Goal: Find specific page/section: Find specific page/section

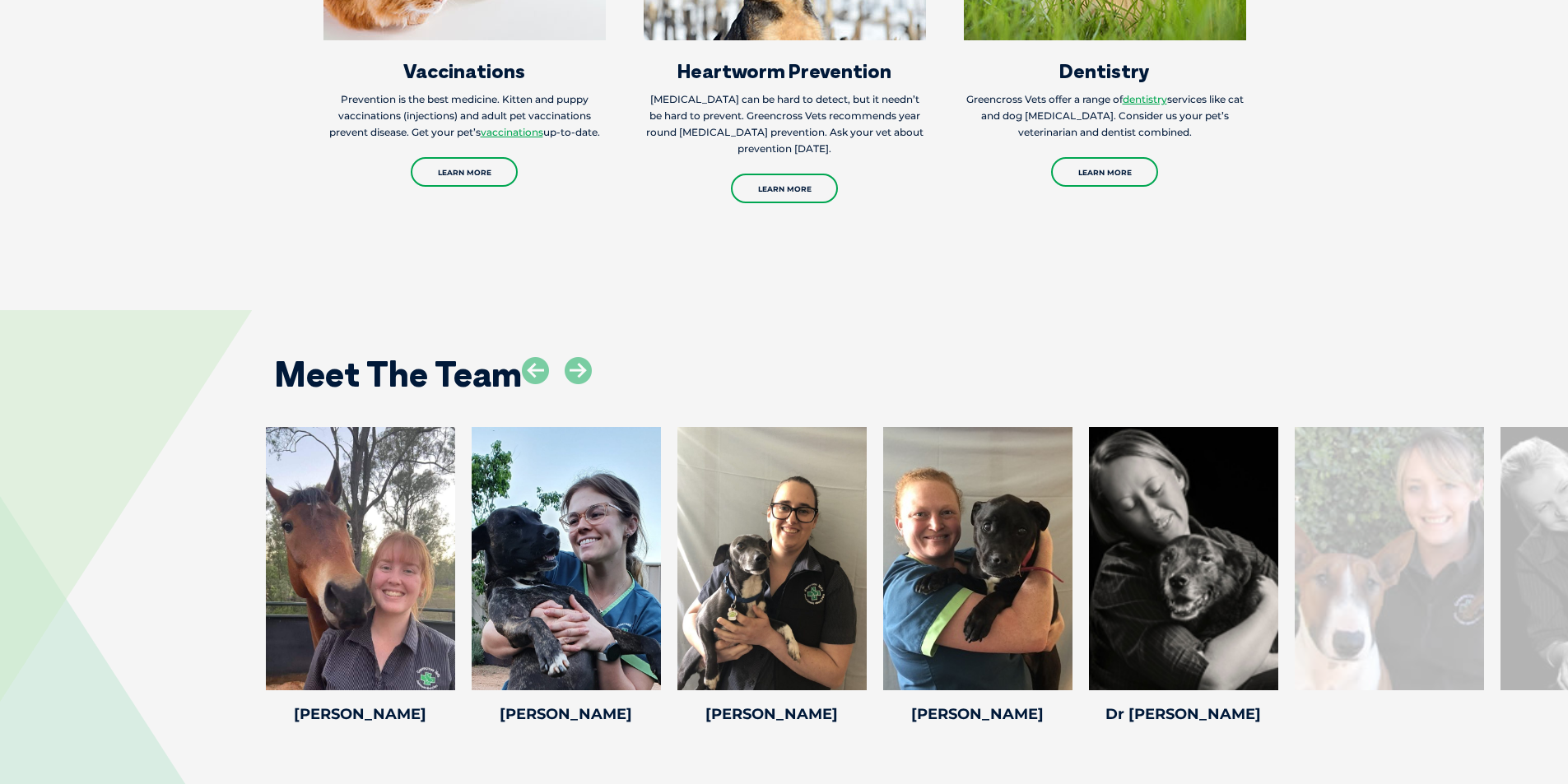
scroll to position [2798, 0]
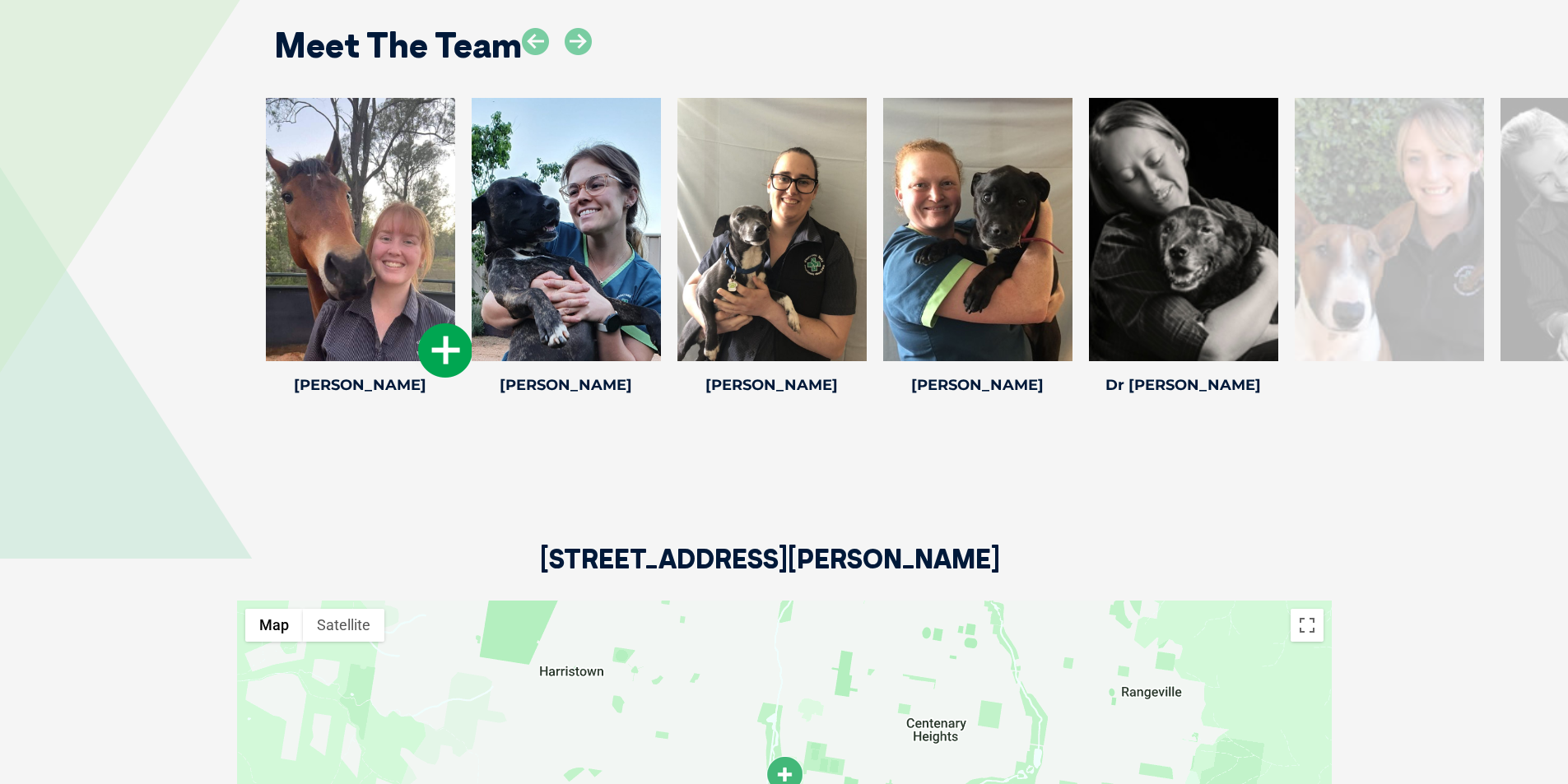
click at [452, 338] on icon at bounding box center [445, 350] width 54 height 54
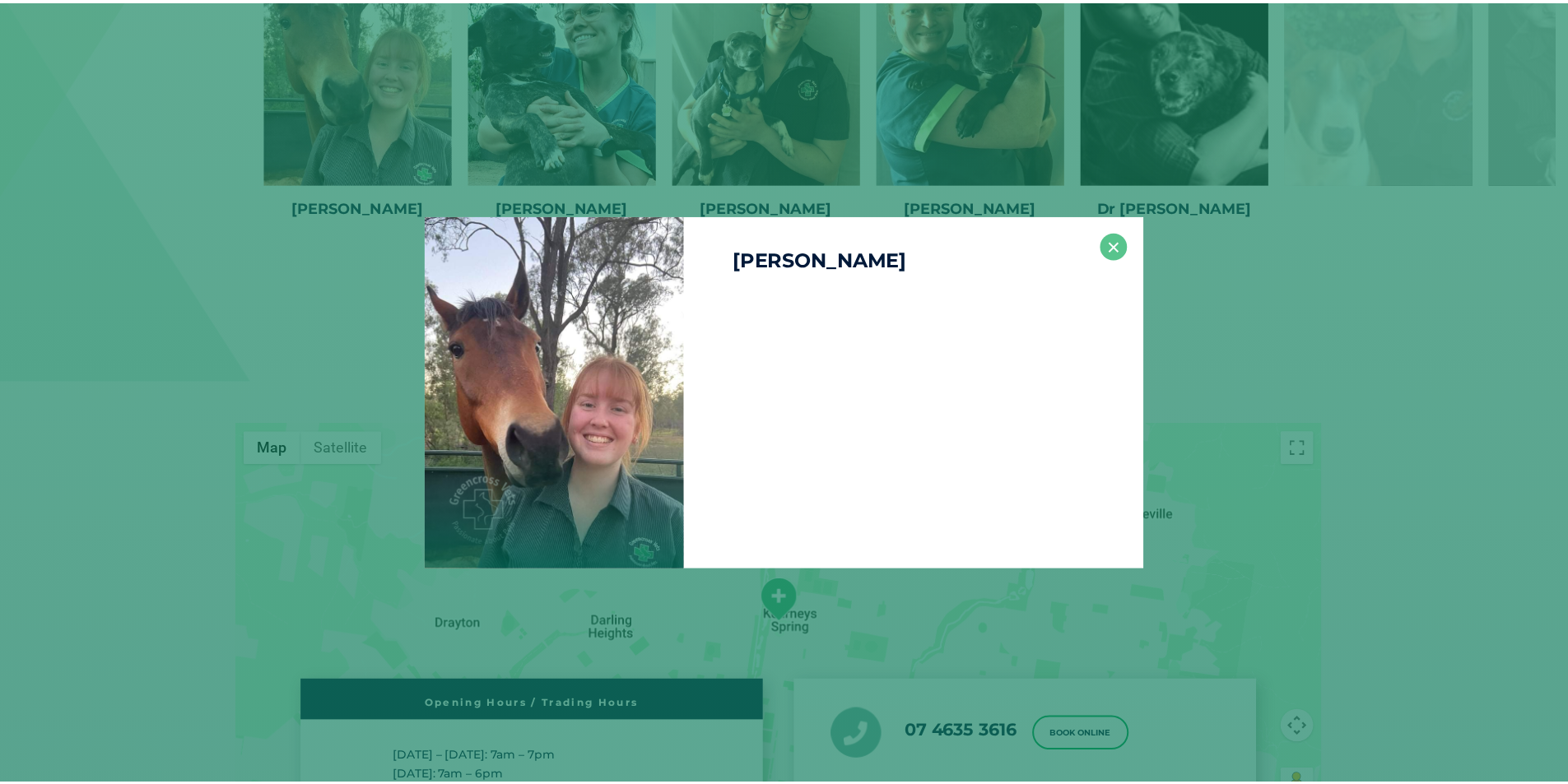
scroll to position [3230, 0]
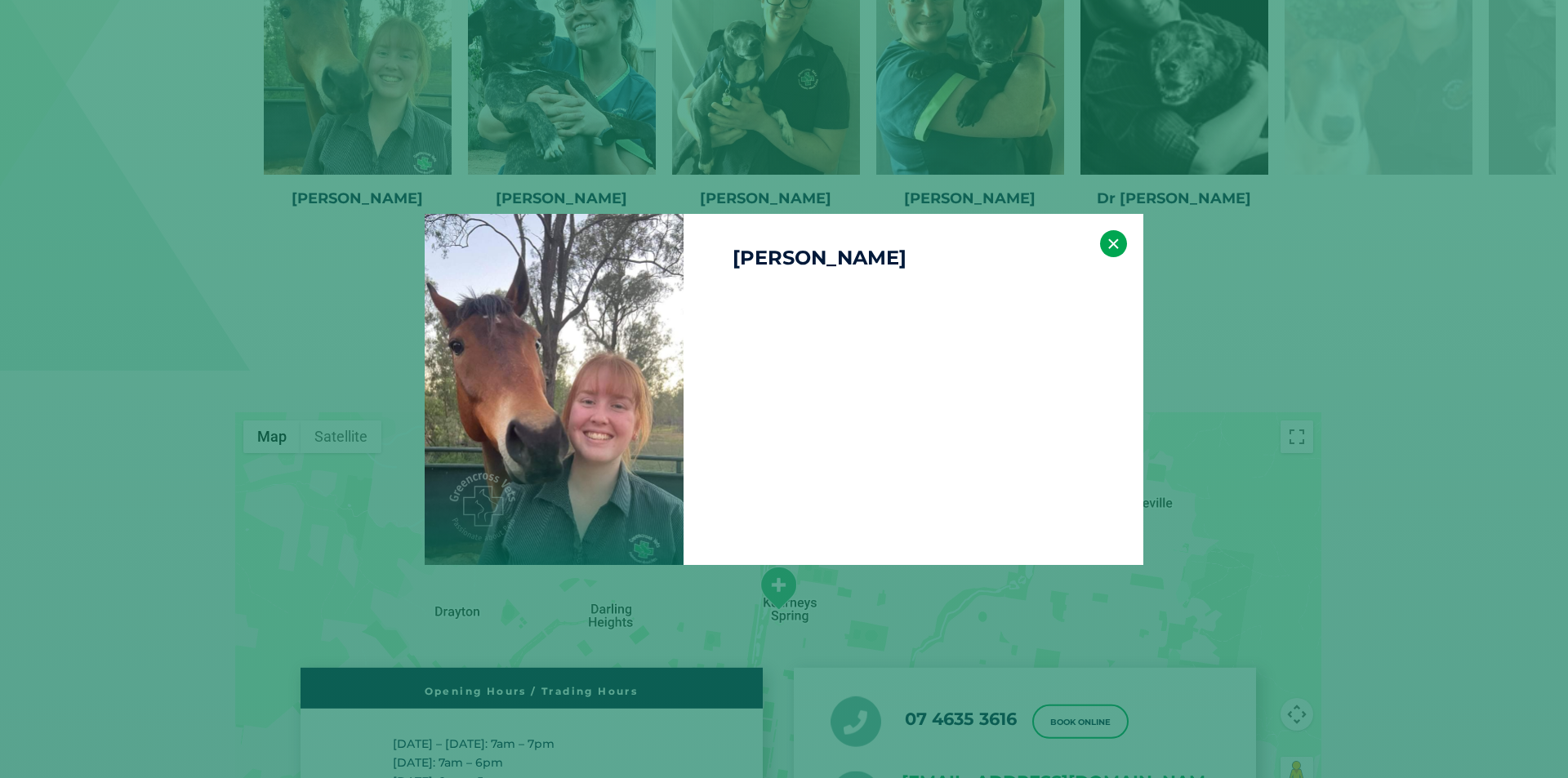
click at [1119, 243] on button "×" at bounding box center [1114, 244] width 27 height 27
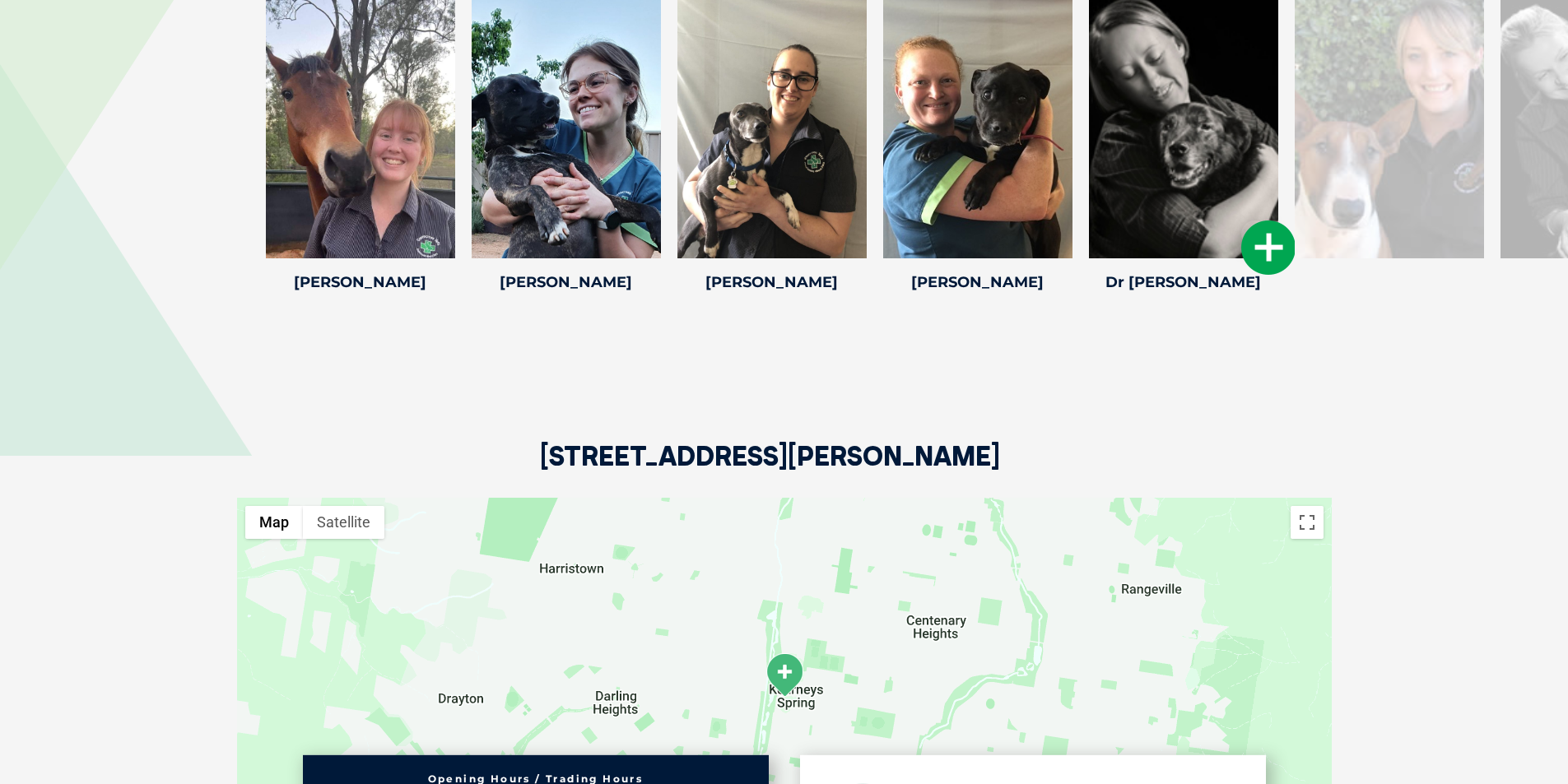
scroll to position [2984, 0]
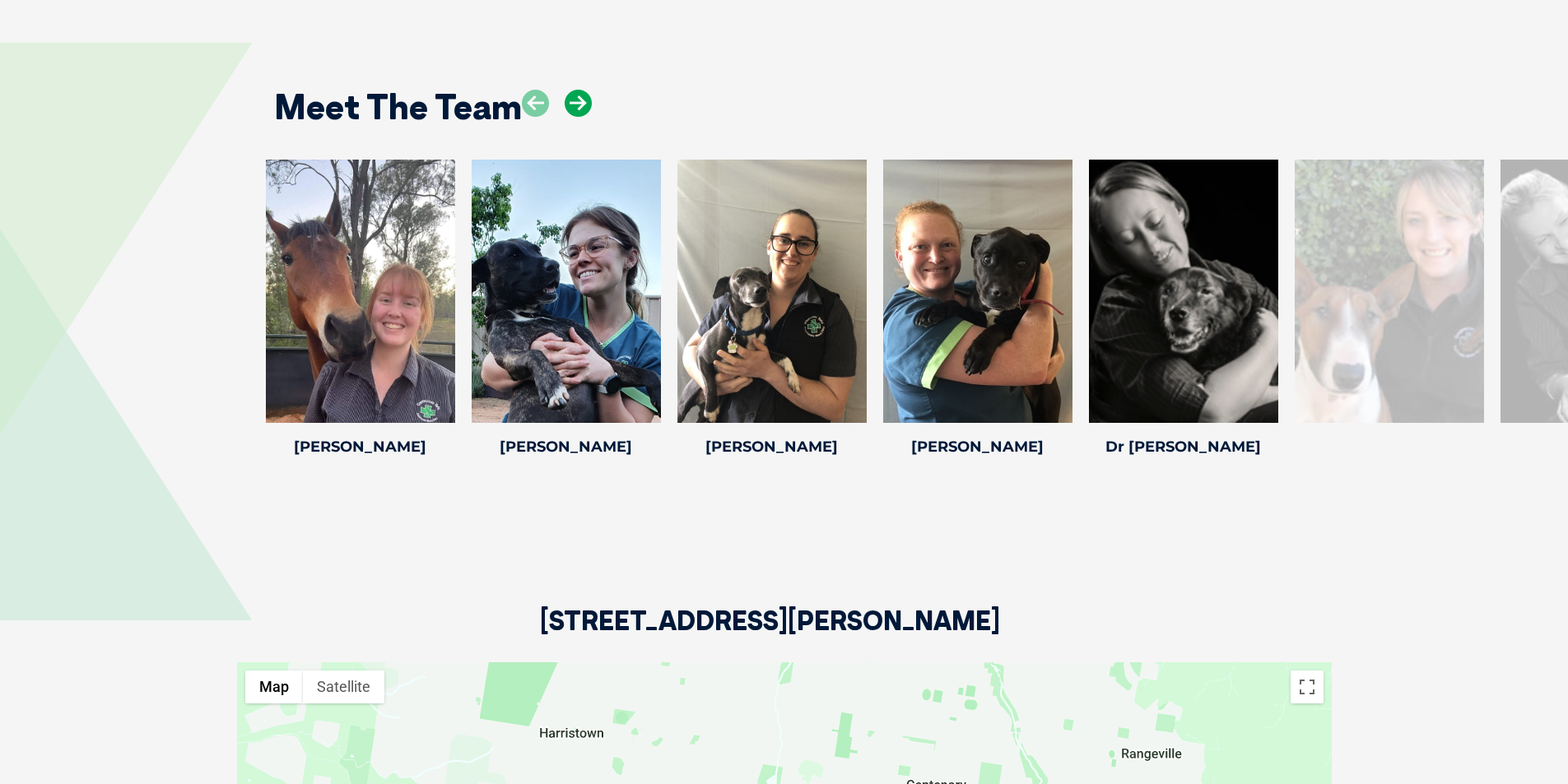
click at [582, 90] on icon at bounding box center [579, 104] width 27 height 27
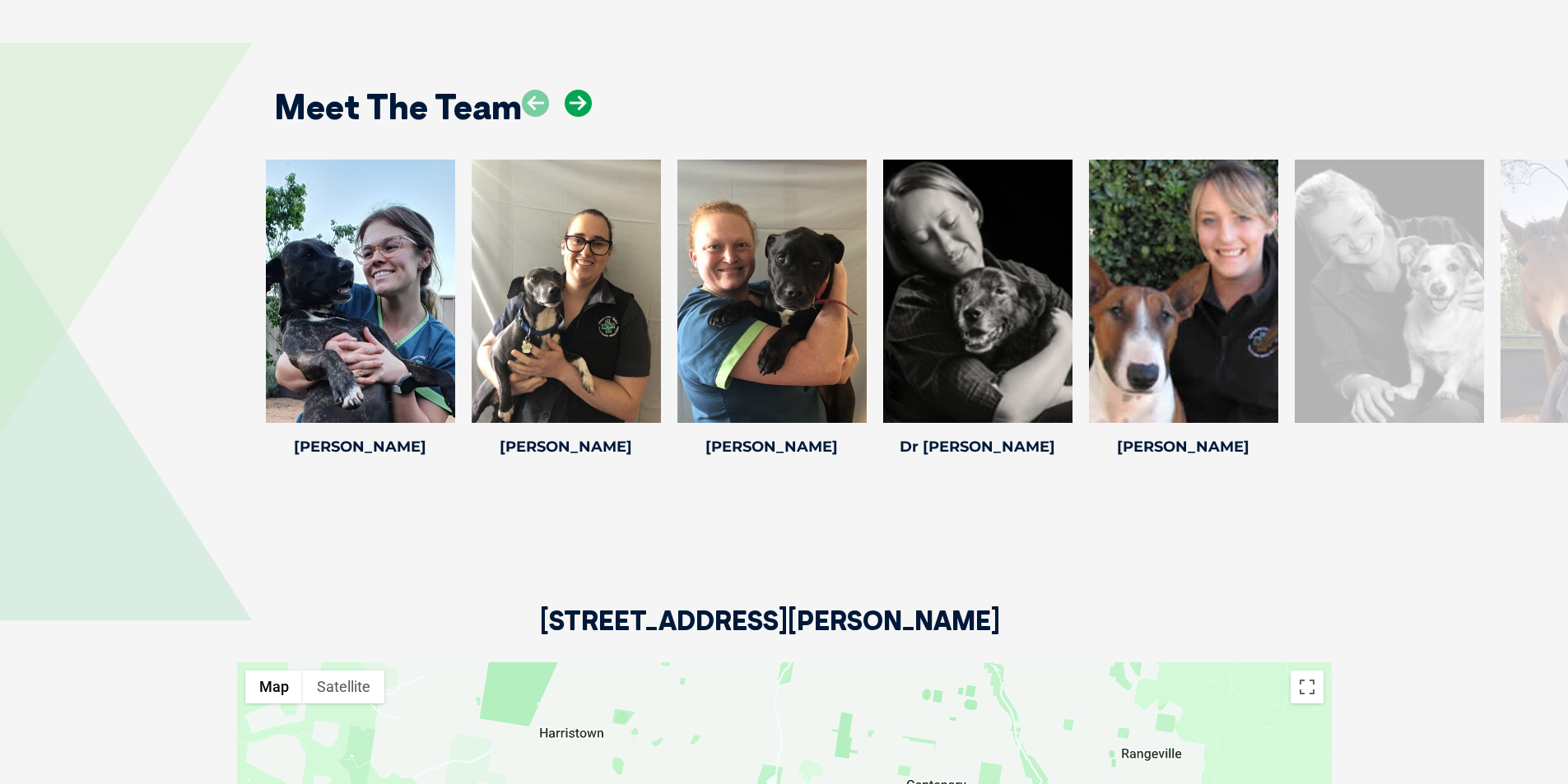
click at [582, 90] on icon at bounding box center [579, 104] width 27 height 27
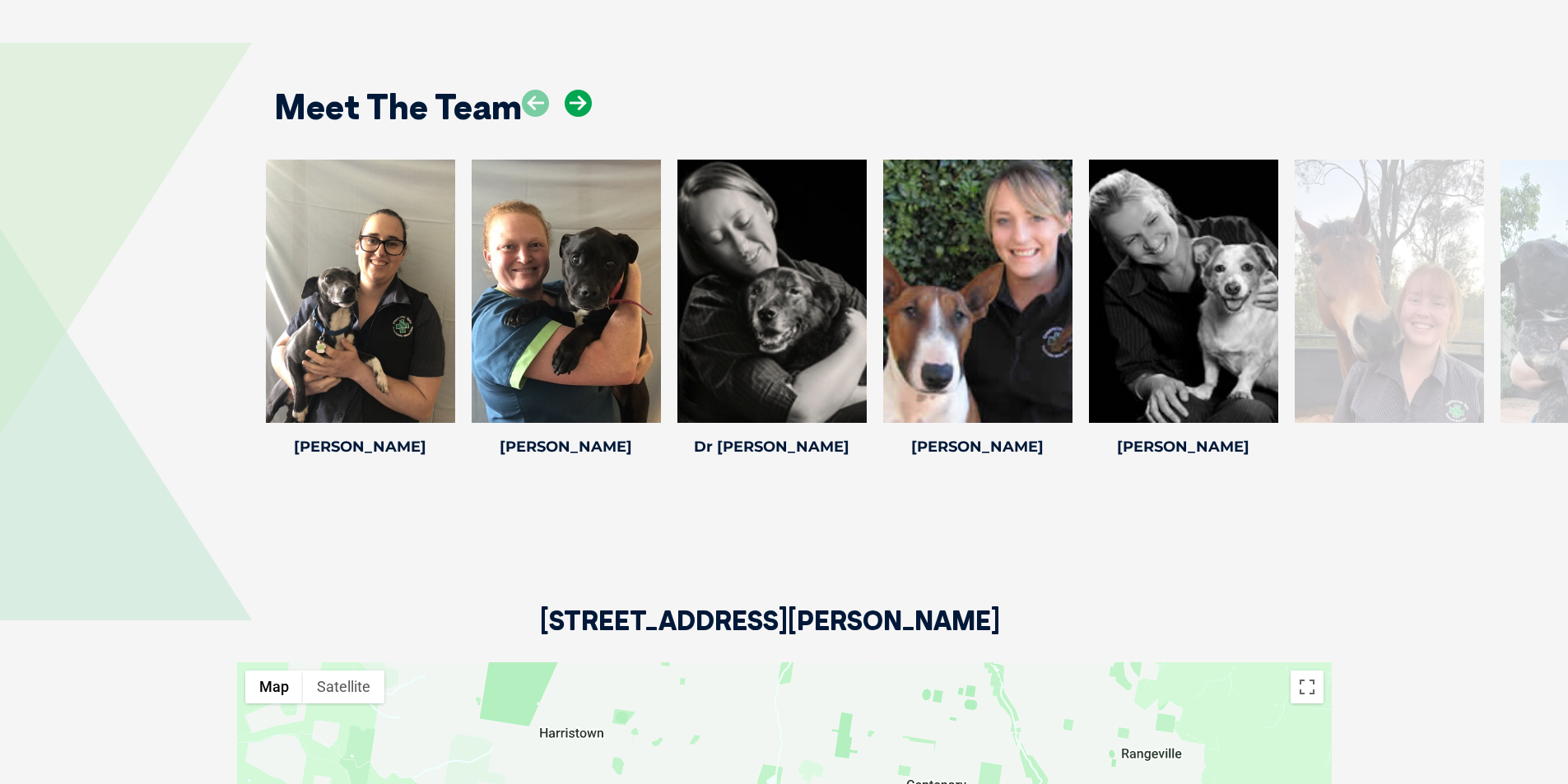
click at [582, 90] on icon at bounding box center [579, 104] width 27 height 27
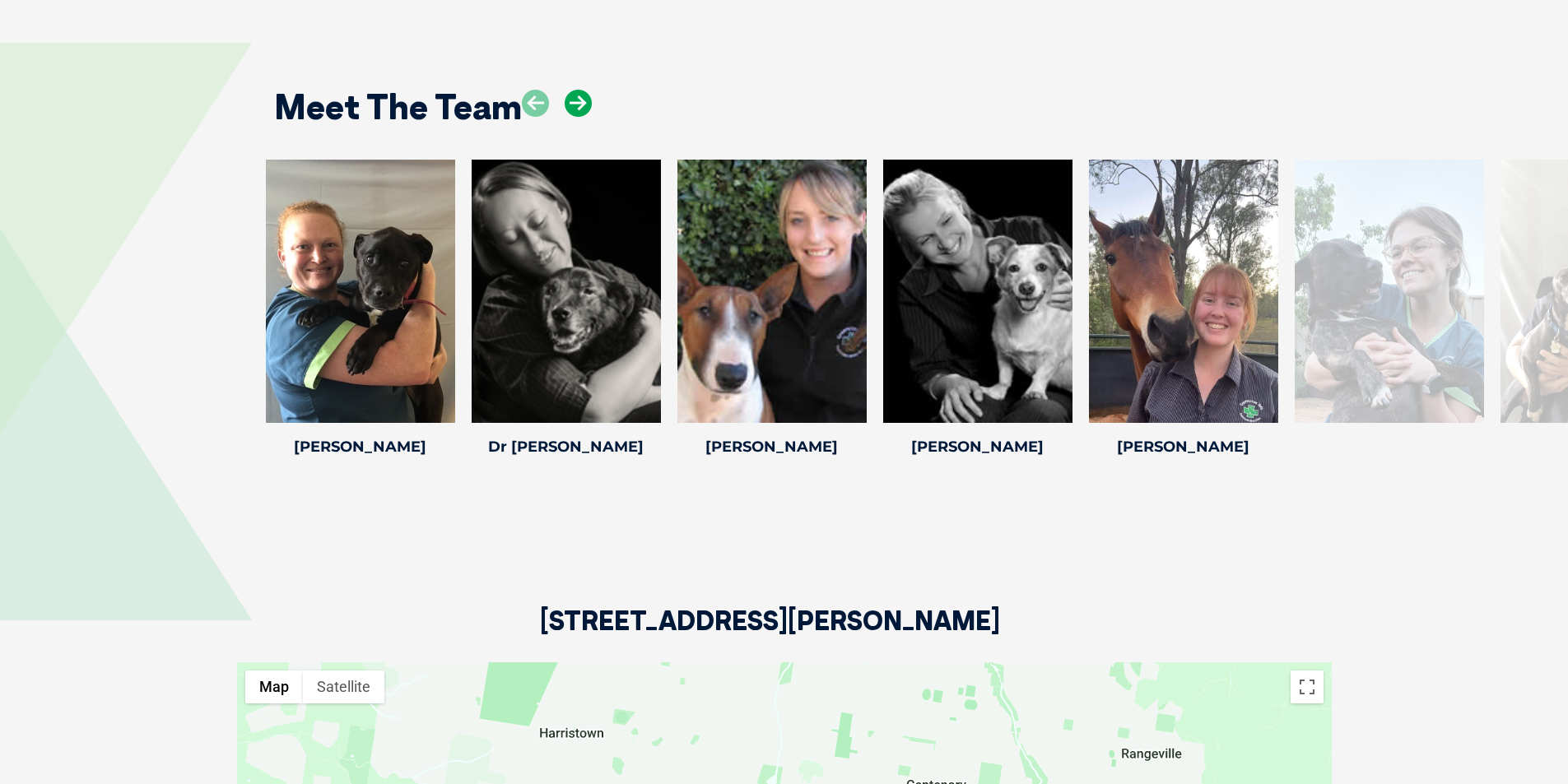
click at [582, 90] on icon at bounding box center [579, 104] width 27 height 27
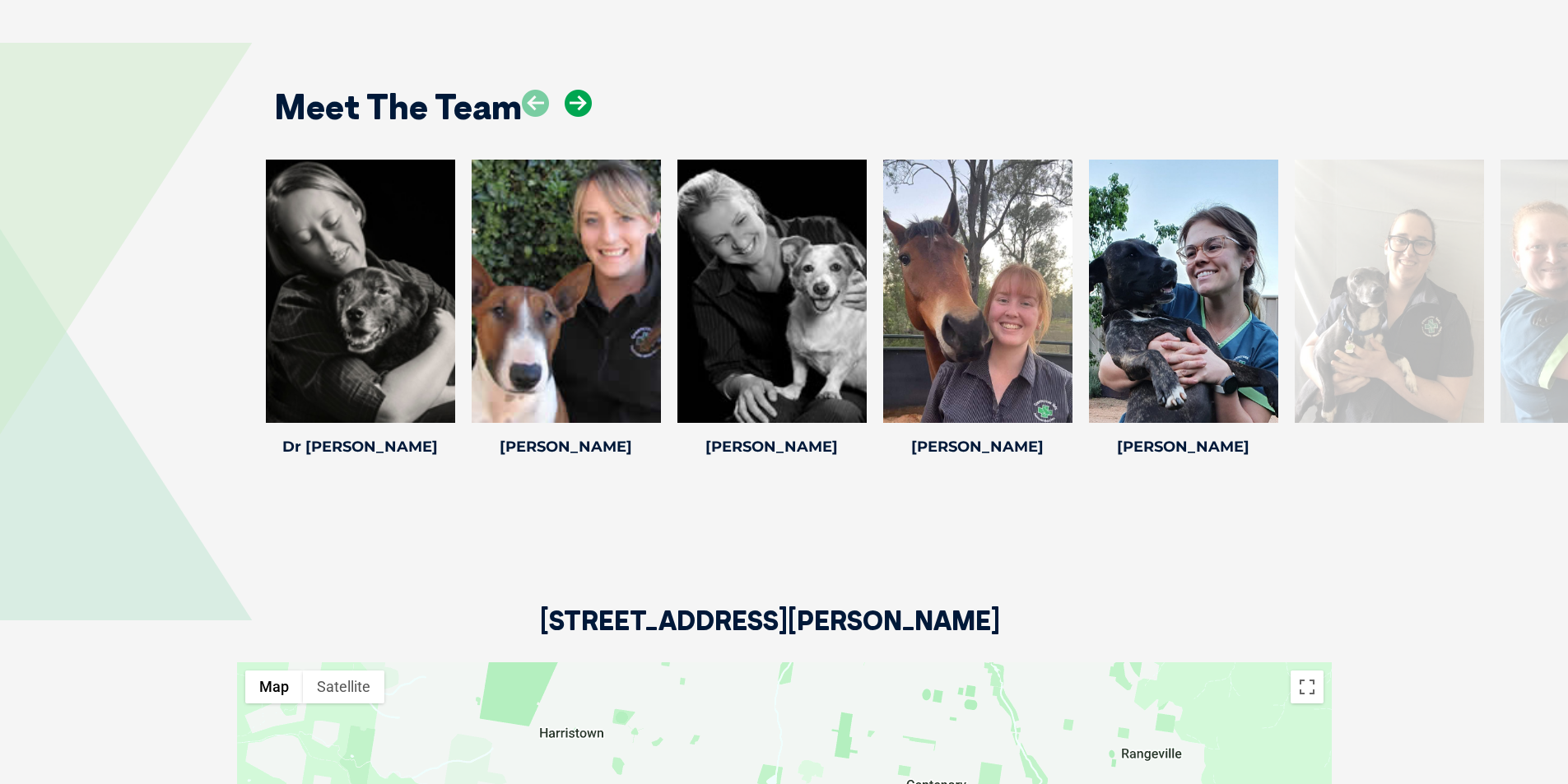
click at [582, 90] on icon at bounding box center [579, 104] width 27 height 27
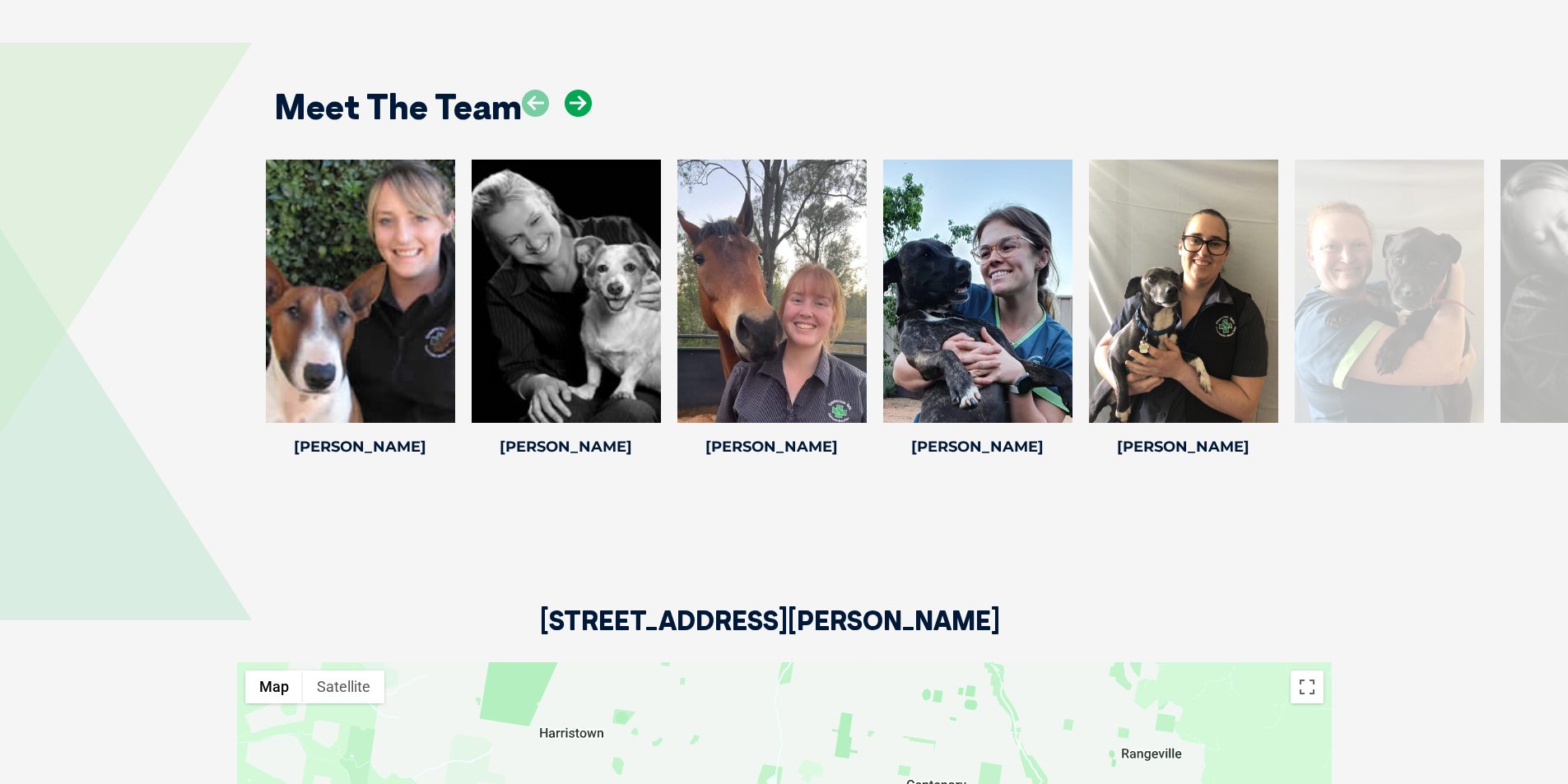
click at [582, 90] on icon at bounding box center [579, 104] width 27 height 27
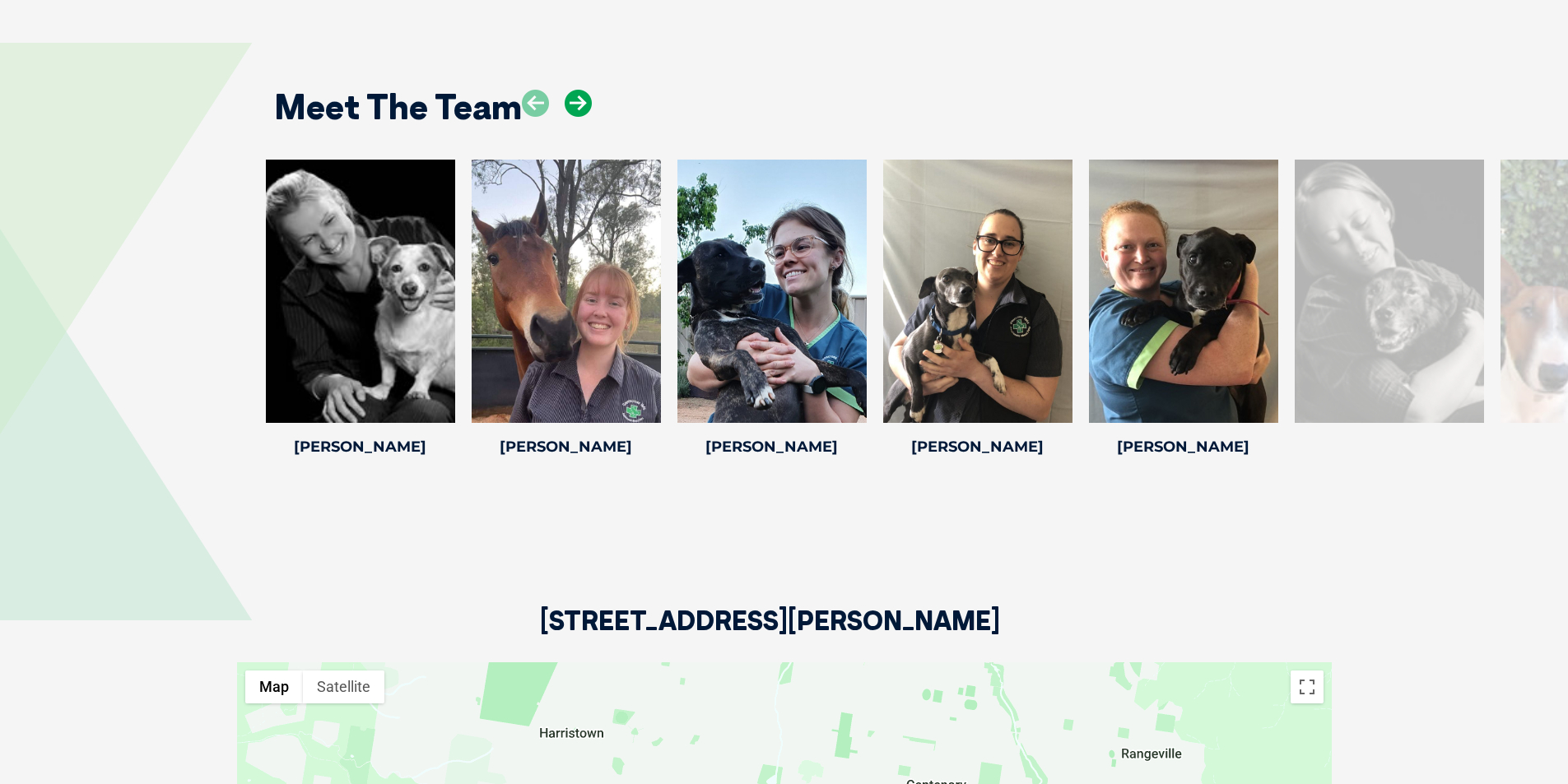
click at [582, 90] on icon at bounding box center [579, 104] width 27 height 27
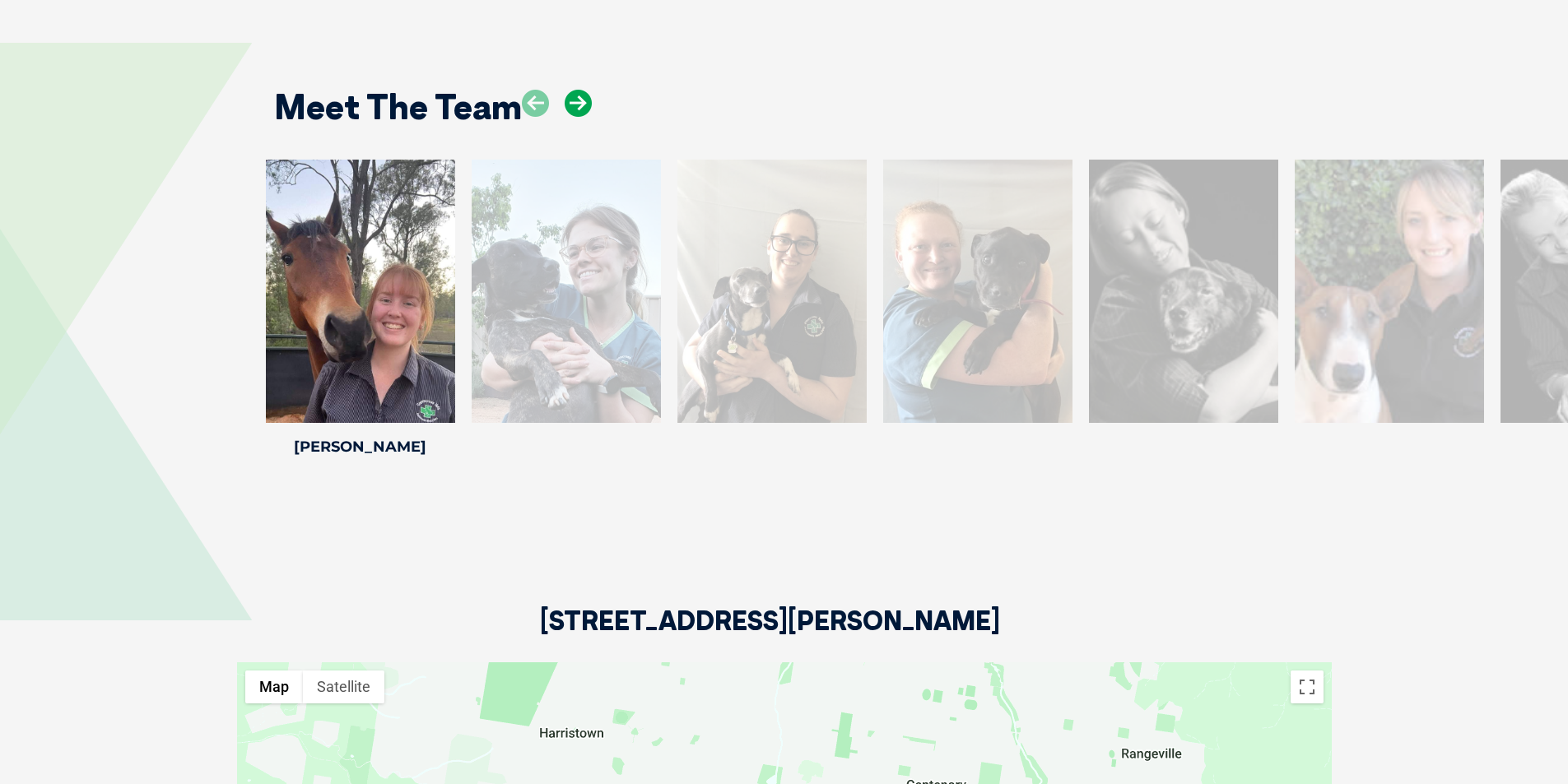
click at [582, 90] on icon at bounding box center [579, 104] width 27 height 27
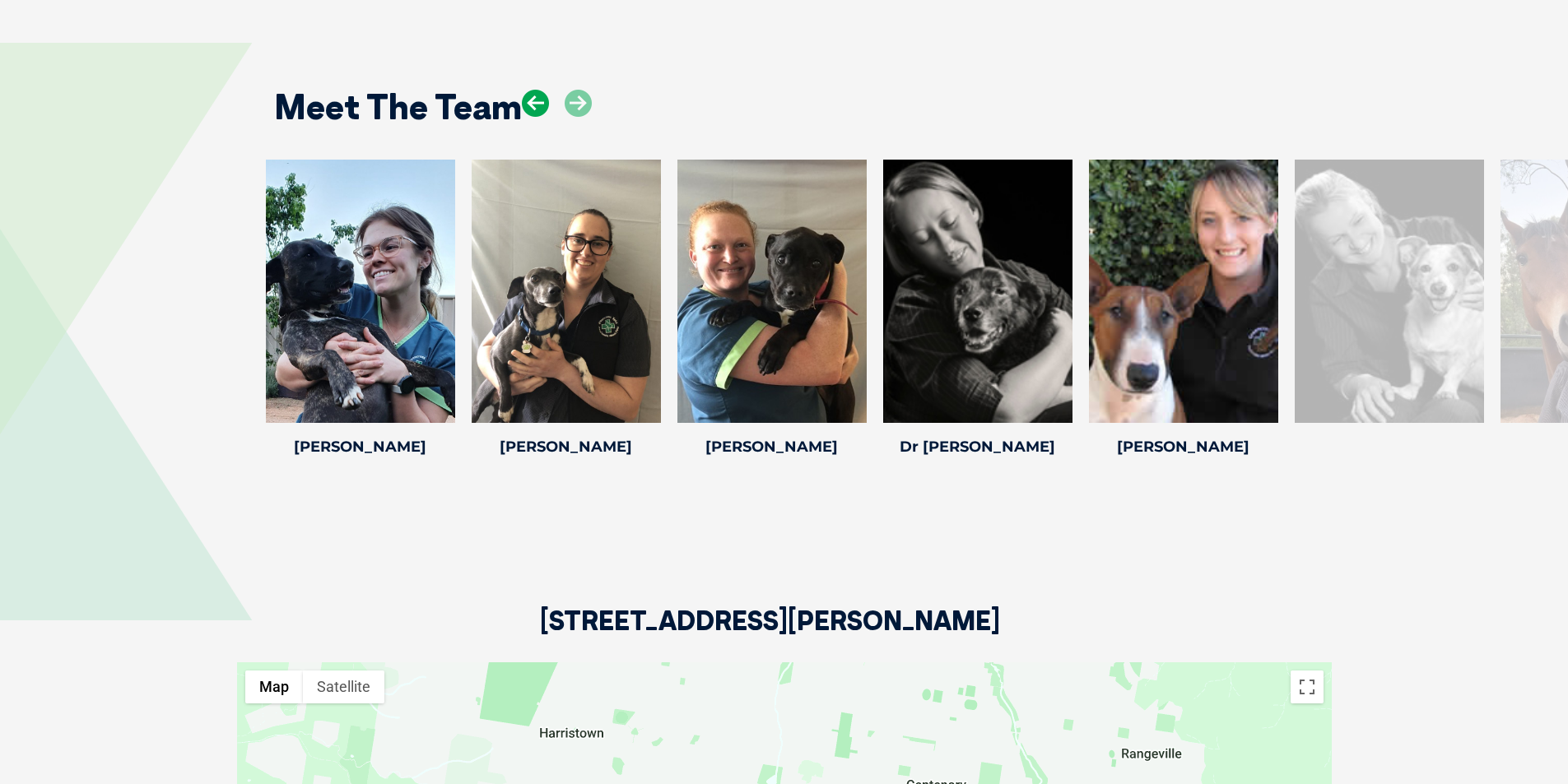
click at [535, 90] on icon at bounding box center [536, 104] width 27 height 27
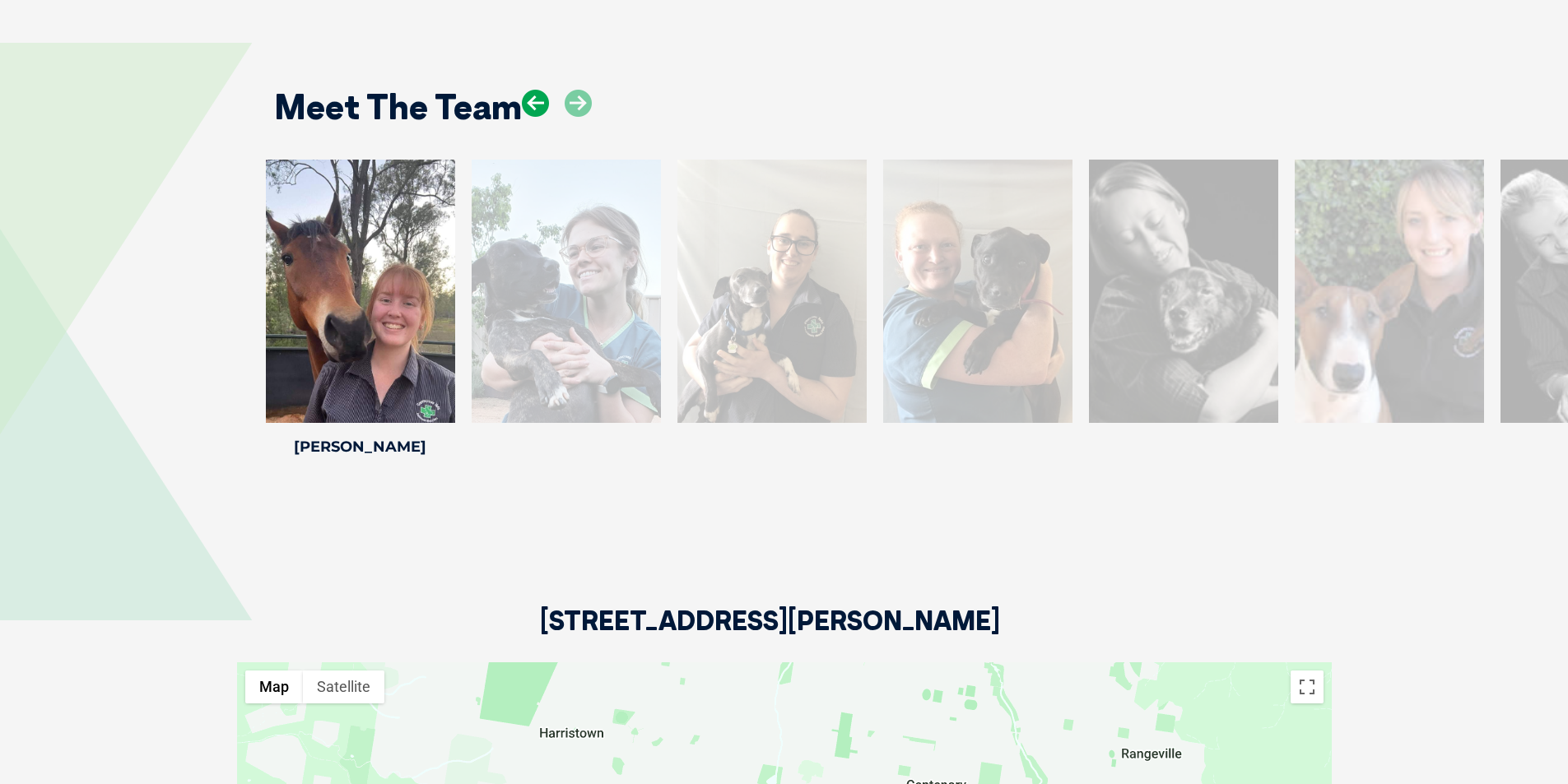
click at [535, 90] on icon at bounding box center [536, 104] width 27 height 27
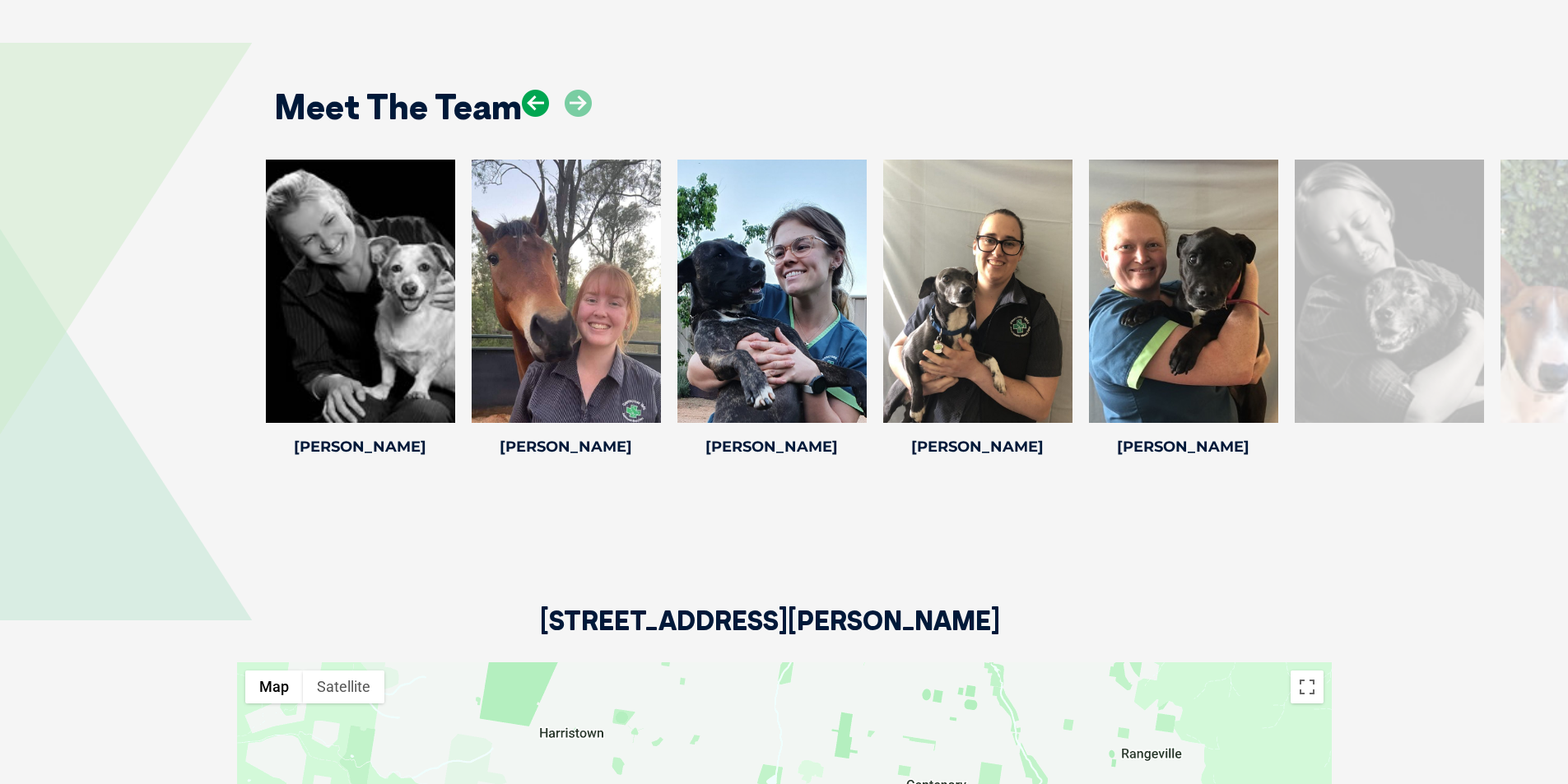
click at [535, 90] on icon at bounding box center [536, 104] width 27 height 27
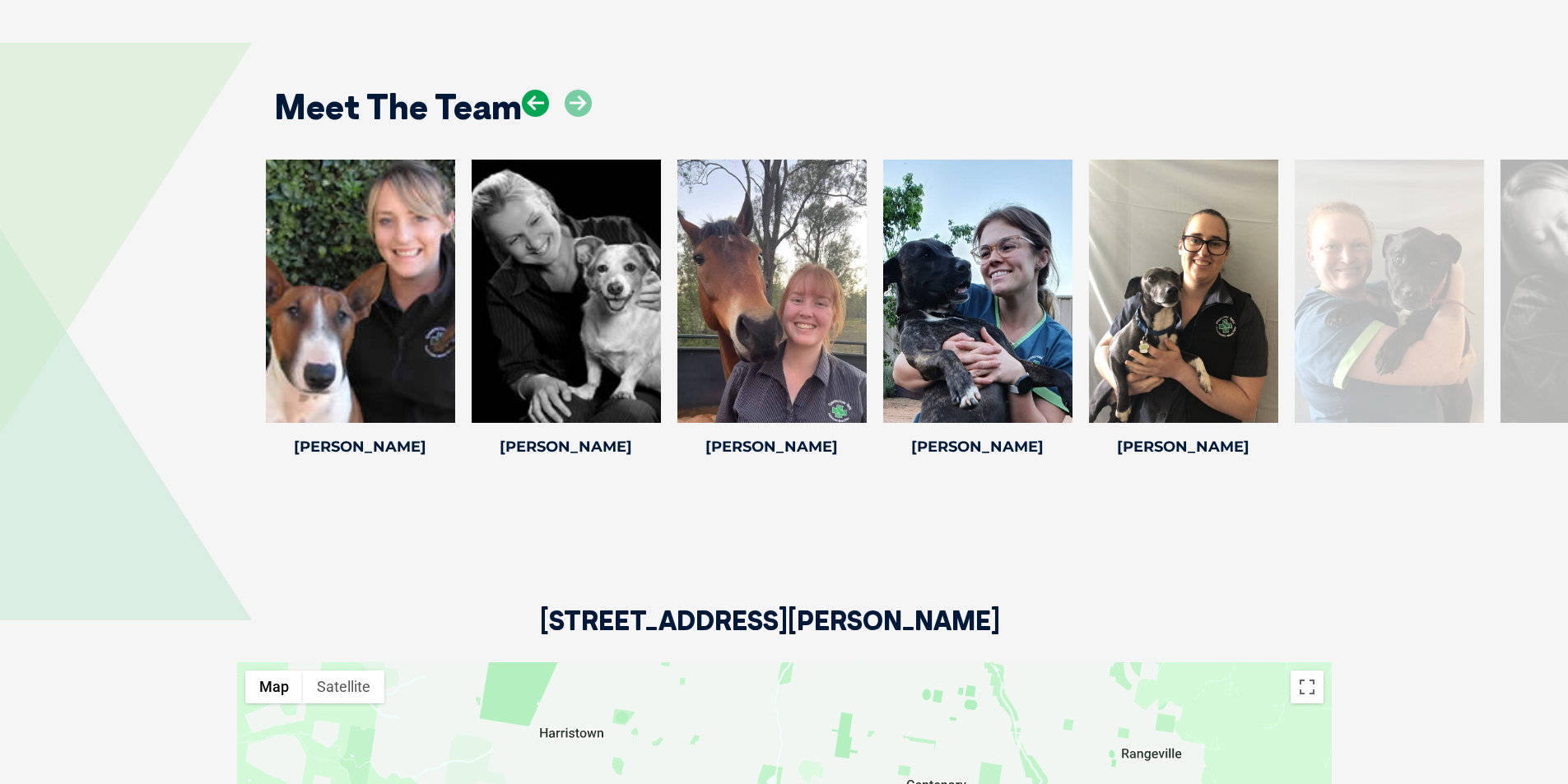
click at [535, 90] on icon at bounding box center [536, 104] width 27 height 27
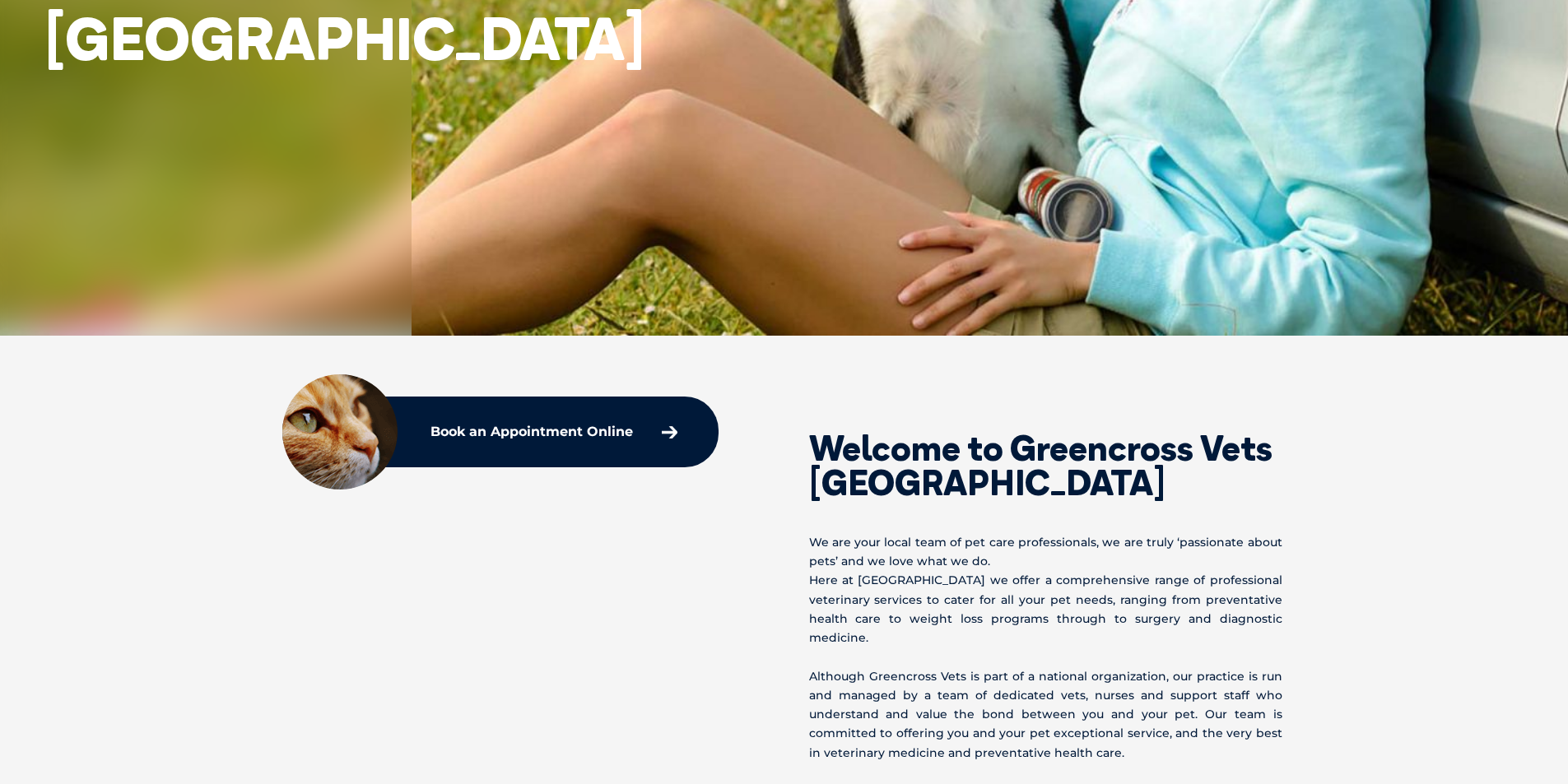
scroll to position [0, 0]
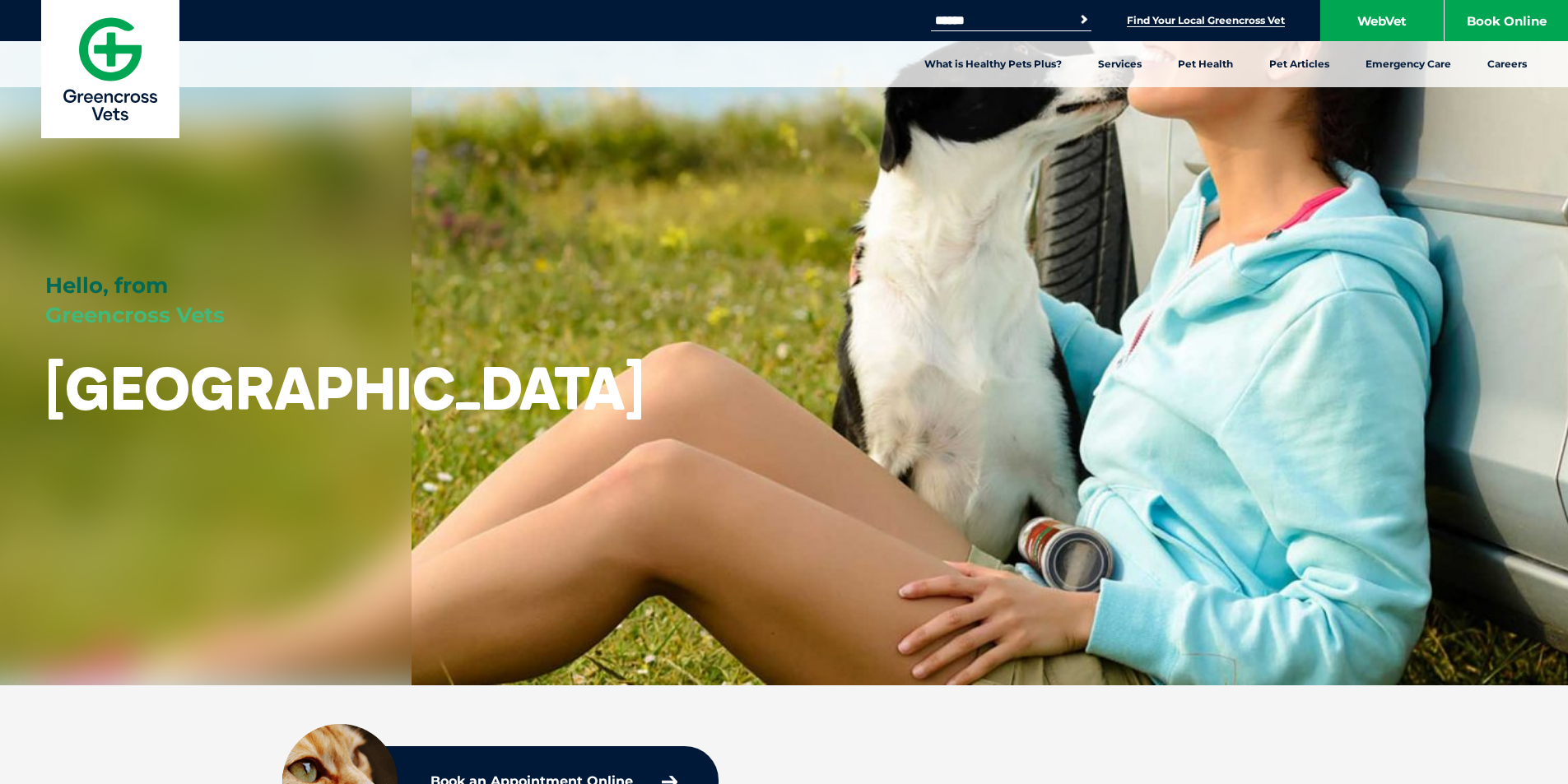
click at [1250, 23] on link "Find Your Local Greencross Vet" at bounding box center [1205, 20] width 158 height 13
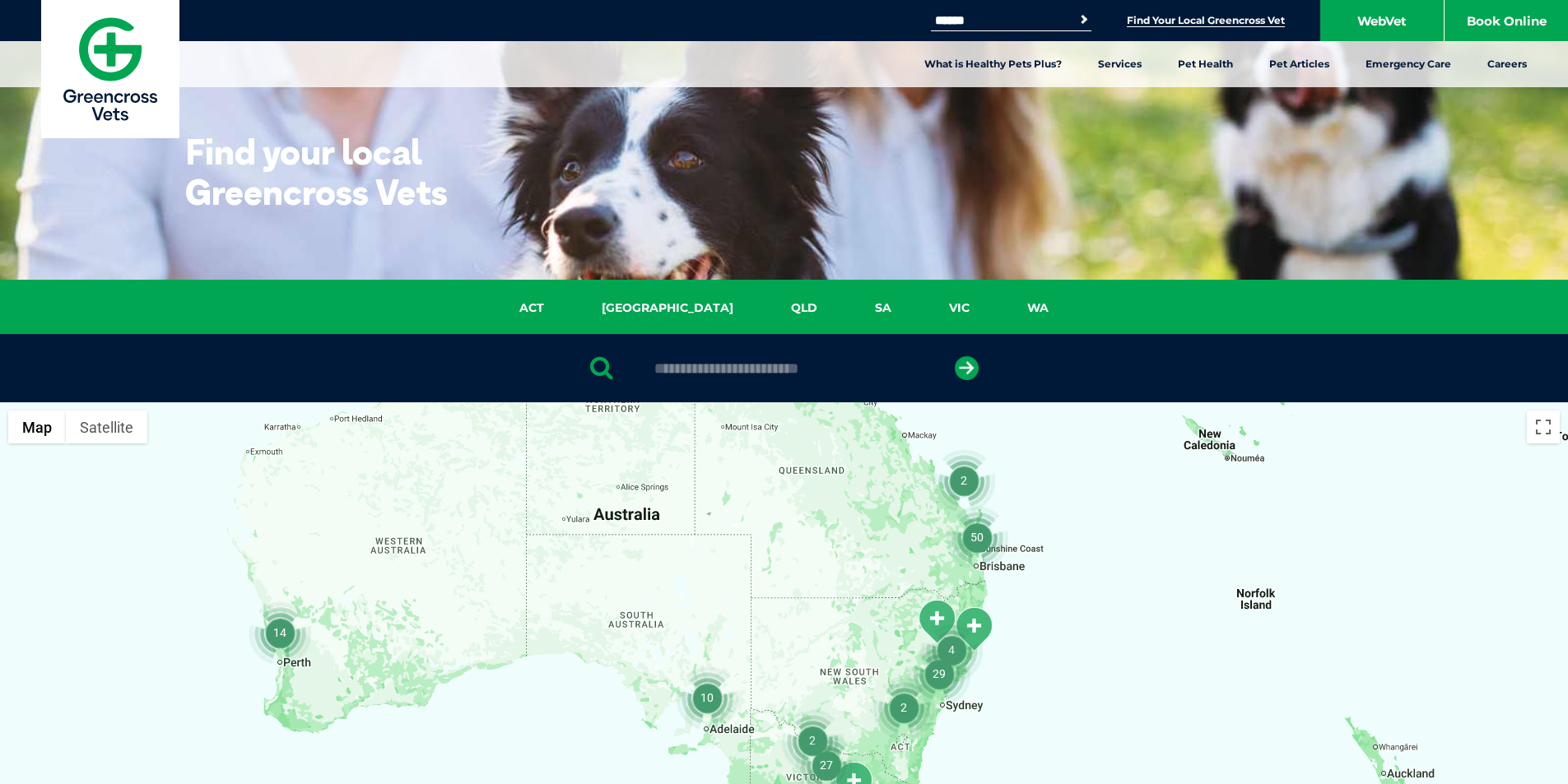
drag, startPoint x: 1236, startPoint y: 596, endPoint x: 1080, endPoint y: 452, distance: 212.3
click at [1081, 452] on div at bounding box center [784, 720] width 1568 height 635
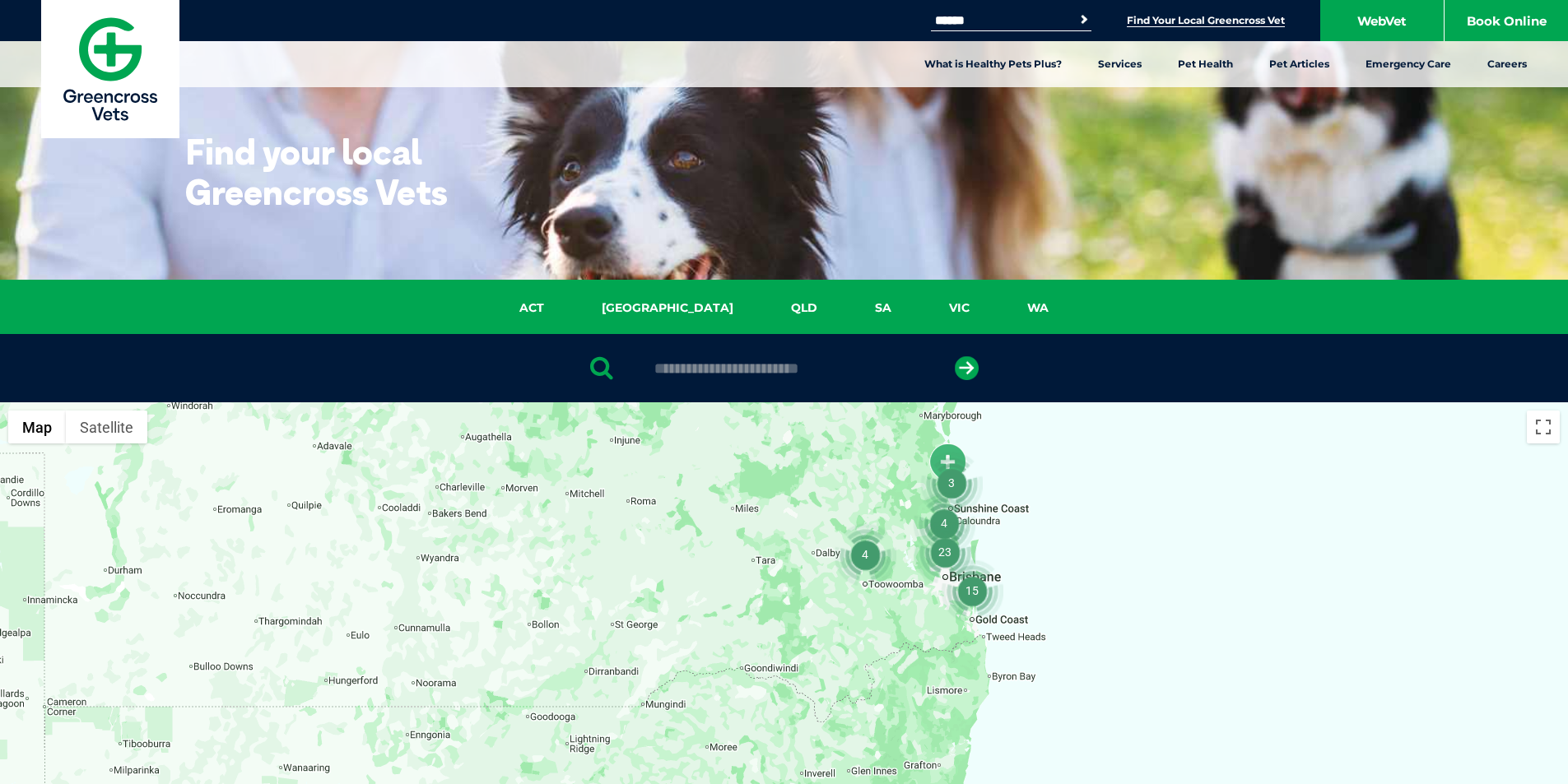
click at [827, 377] on input "text" at bounding box center [784, 368] width 276 height 16
type input "****"
click at [954, 356] on button "submit" at bounding box center [966, 368] width 24 height 24
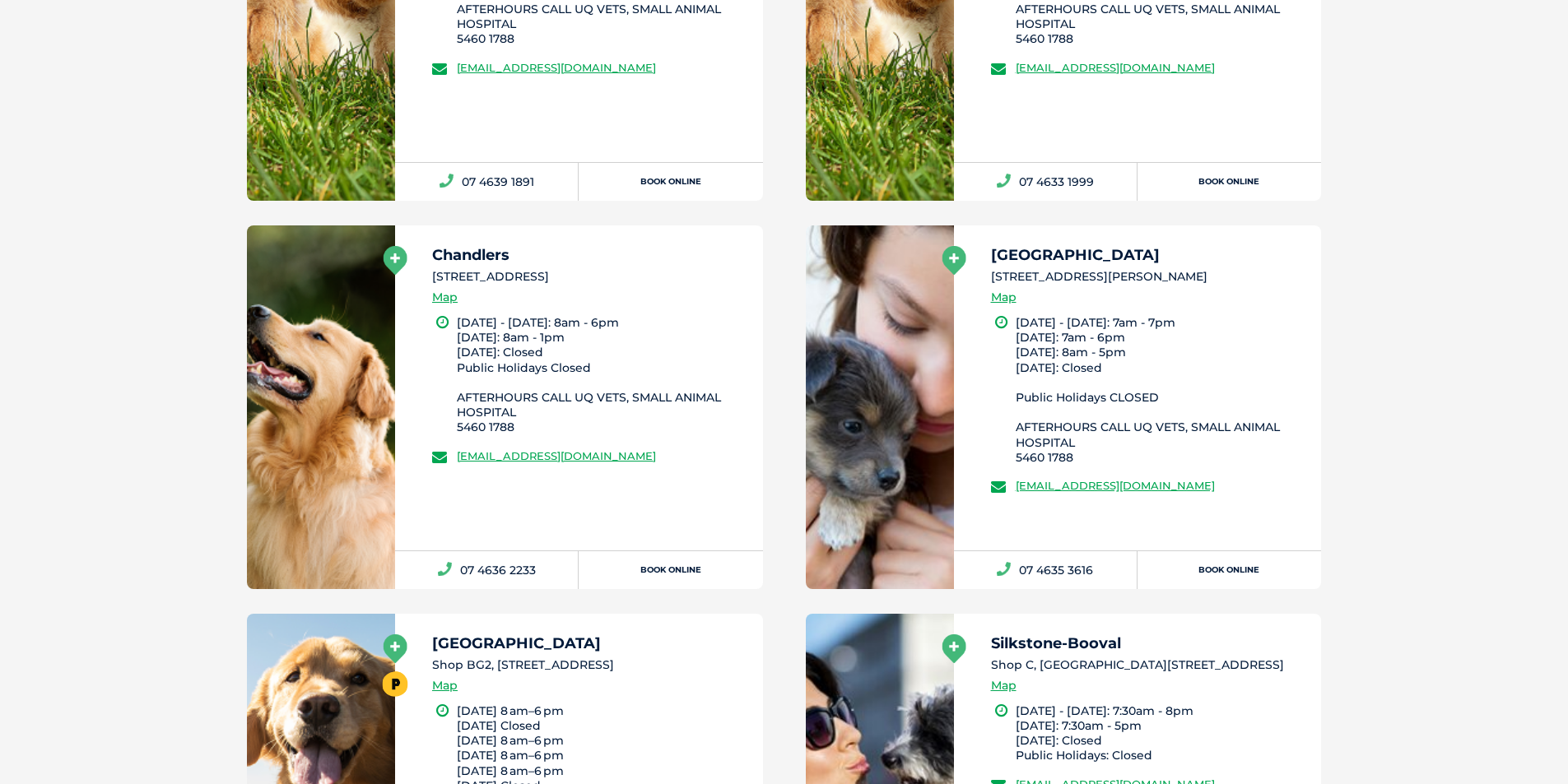
scroll to position [1226, 0]
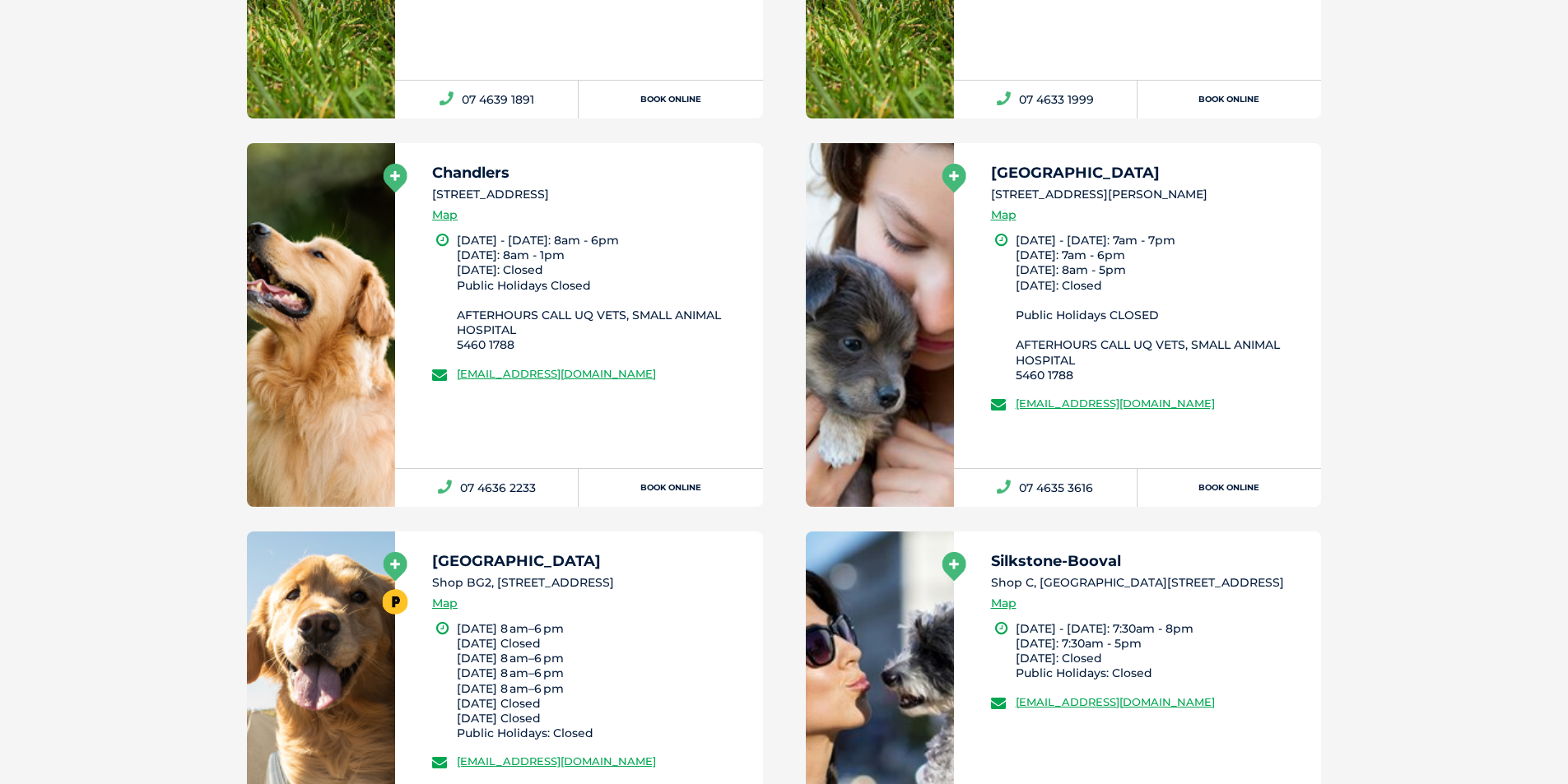
click at [391, 180] on icon at bounding box center [395, 178] width 24 height 29
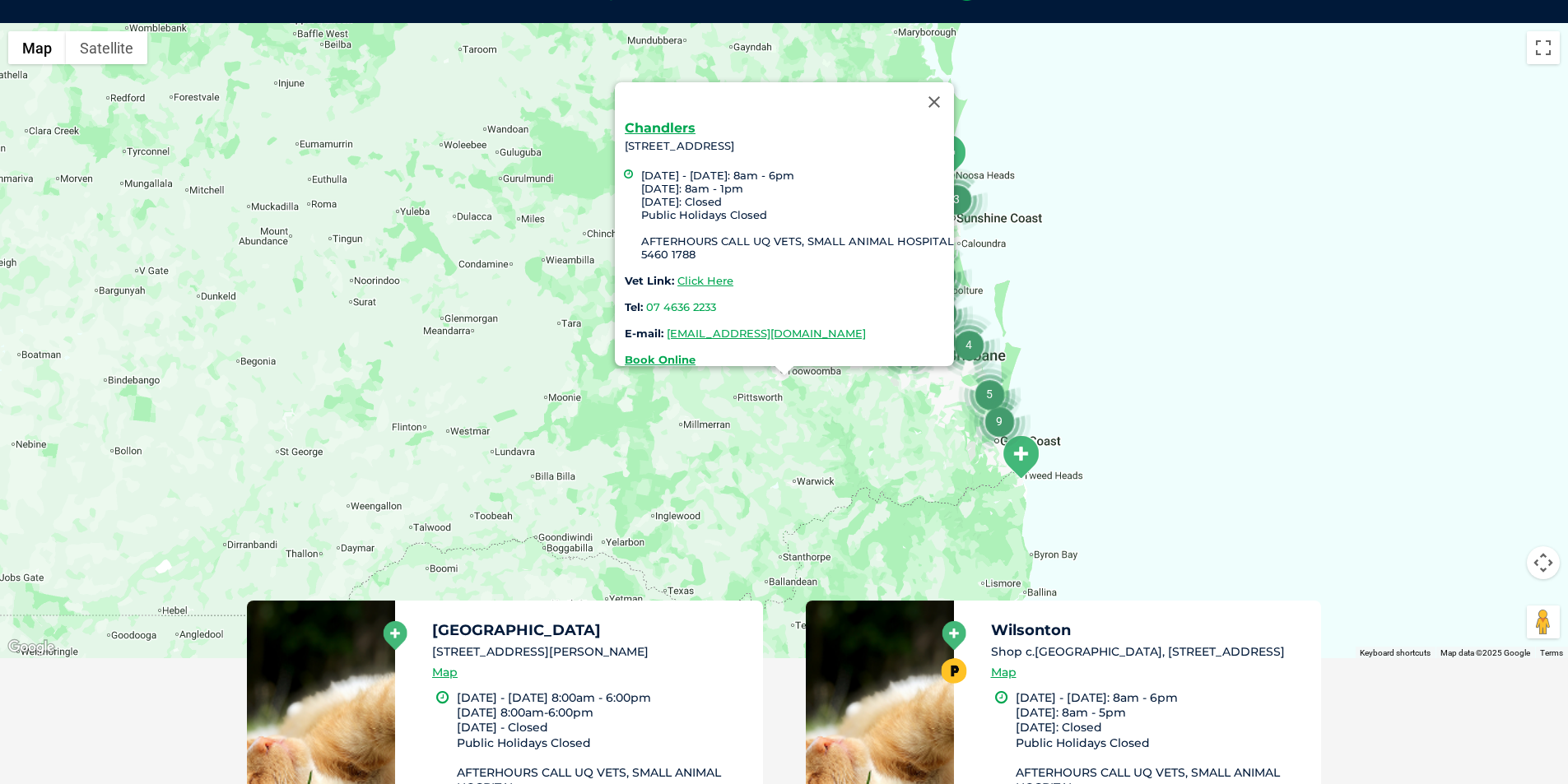
scroll to position [377, 0]
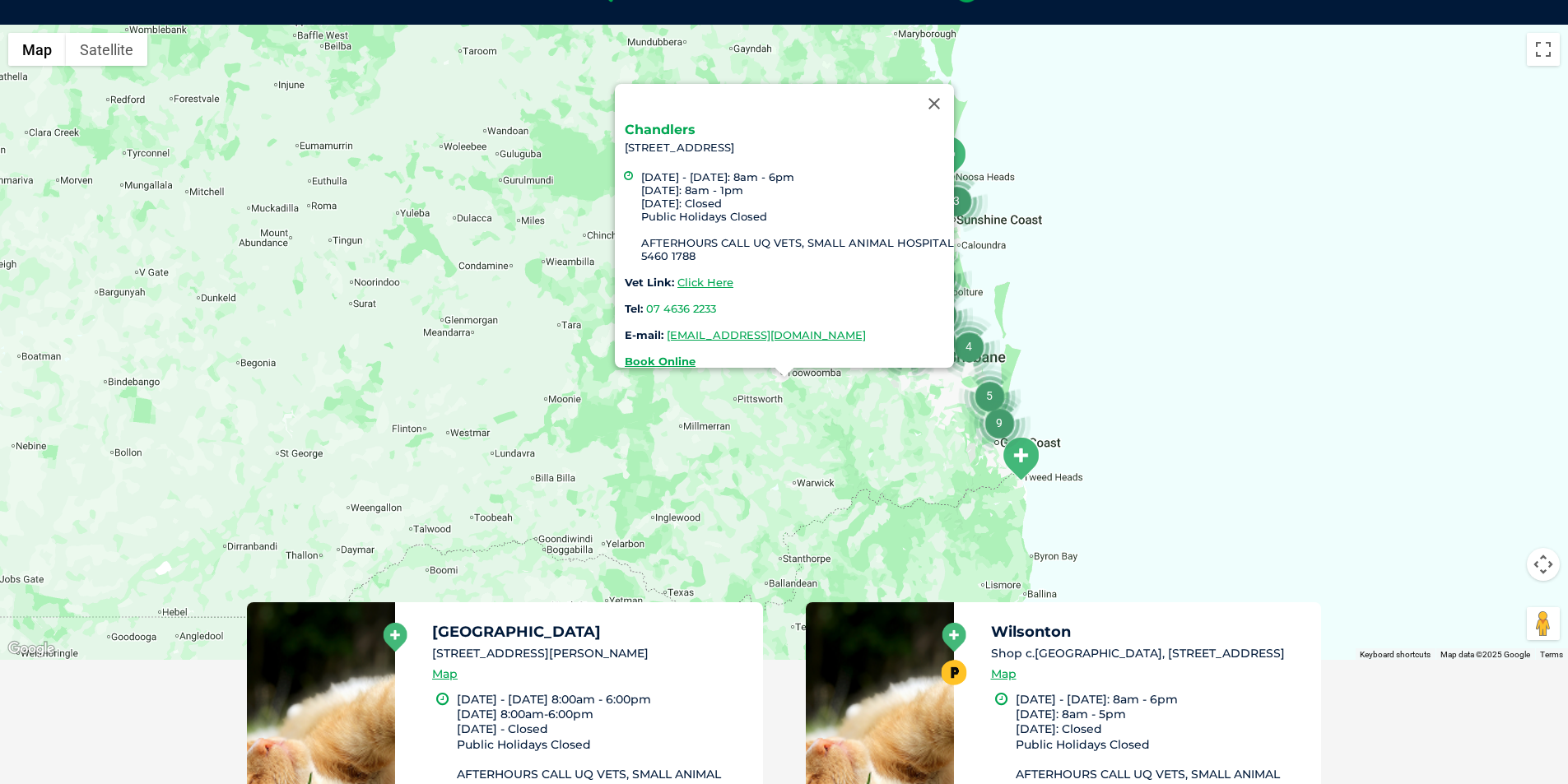
click at [654, 122] on link "Chandlers" at bounding box center [660, 129] width 71 height 15
click at [937, 97] on button "Close" at bounding box center [934, 104] width 39 height 39
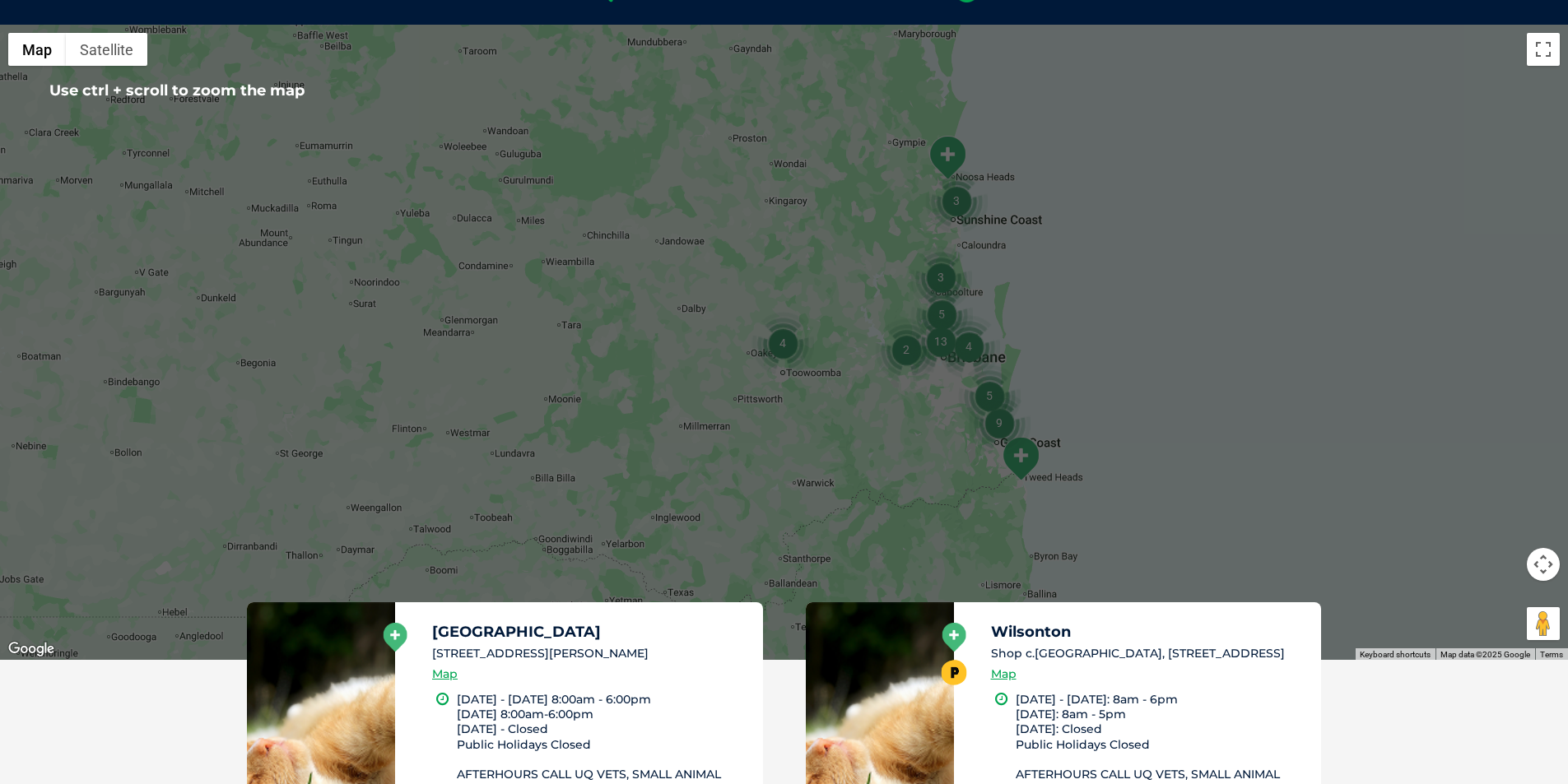
scroll to position [213, 0]
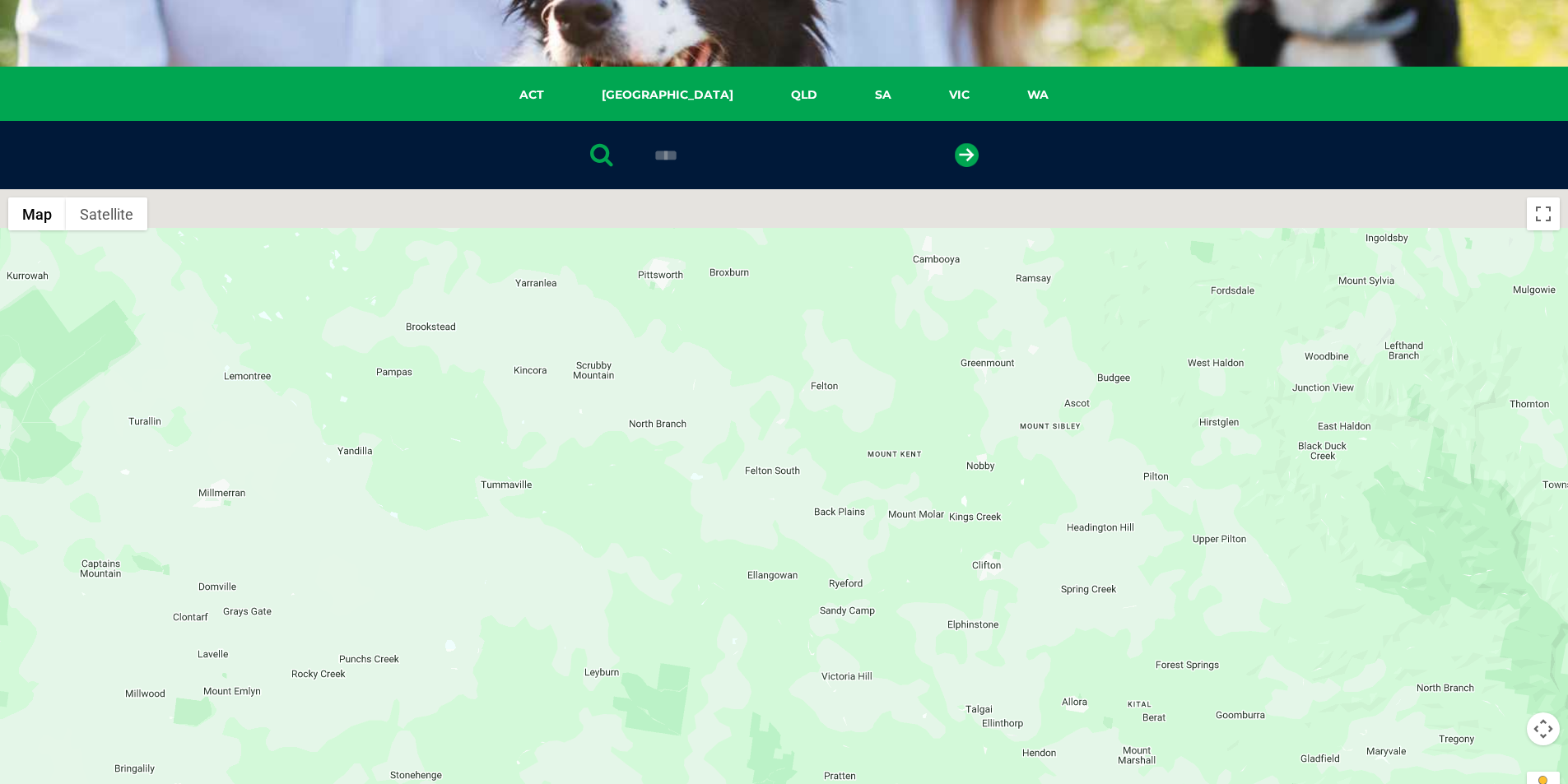
drag, startPoint x: 1213, startPoint y: 291, endPoint x: 935, endPoint y: 657, distance: 459.6
click at [935, 657] on div at bounding box center [784, 507] width 1568 height 635
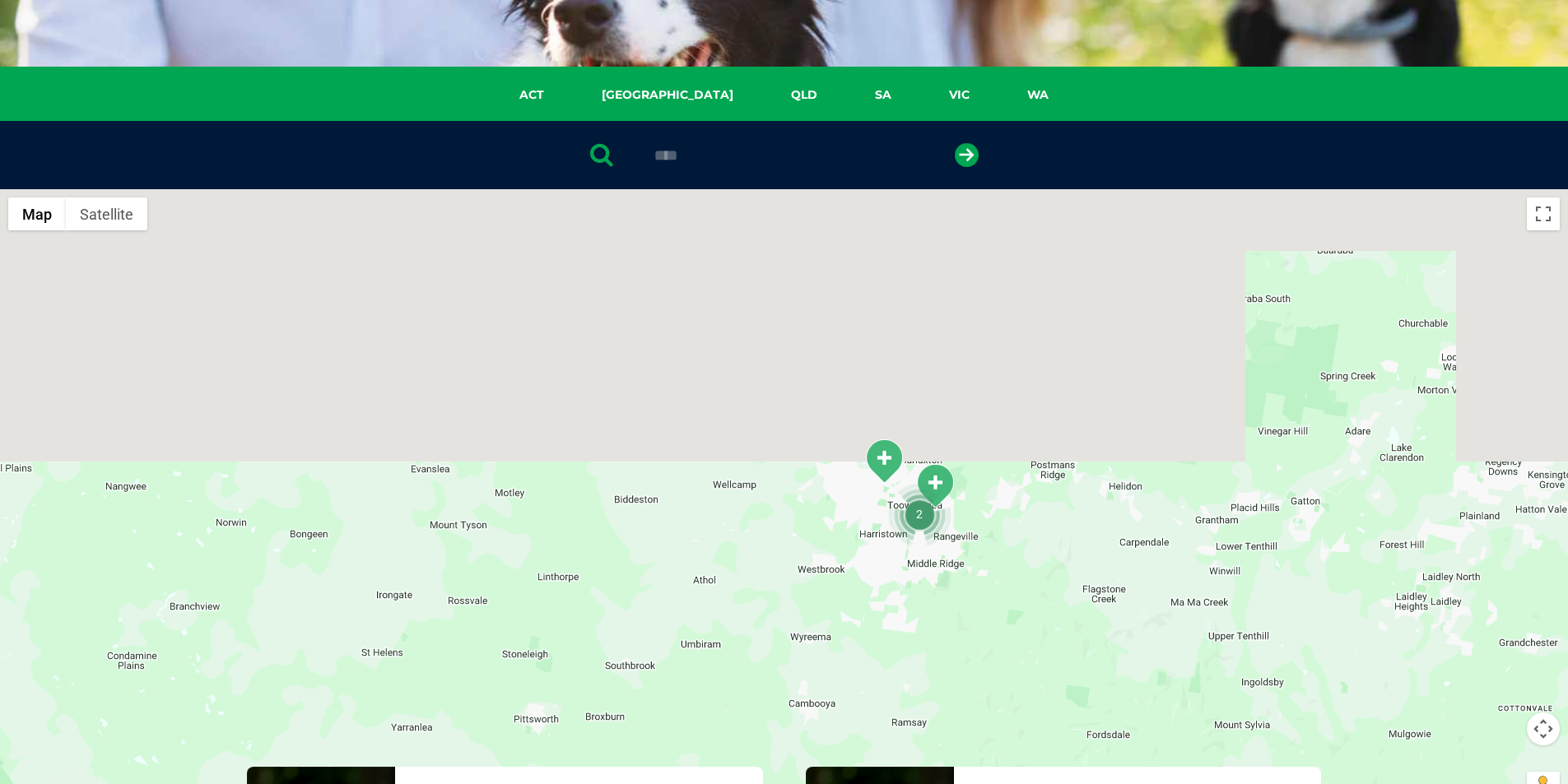
drag, startPoint x: 1004, startPoint y: 315, endPoint x: 995, endPoint y: 607, distance: 292.1
click at [995, 607] on div at bounding box center [784, 507] width 1568 height 635
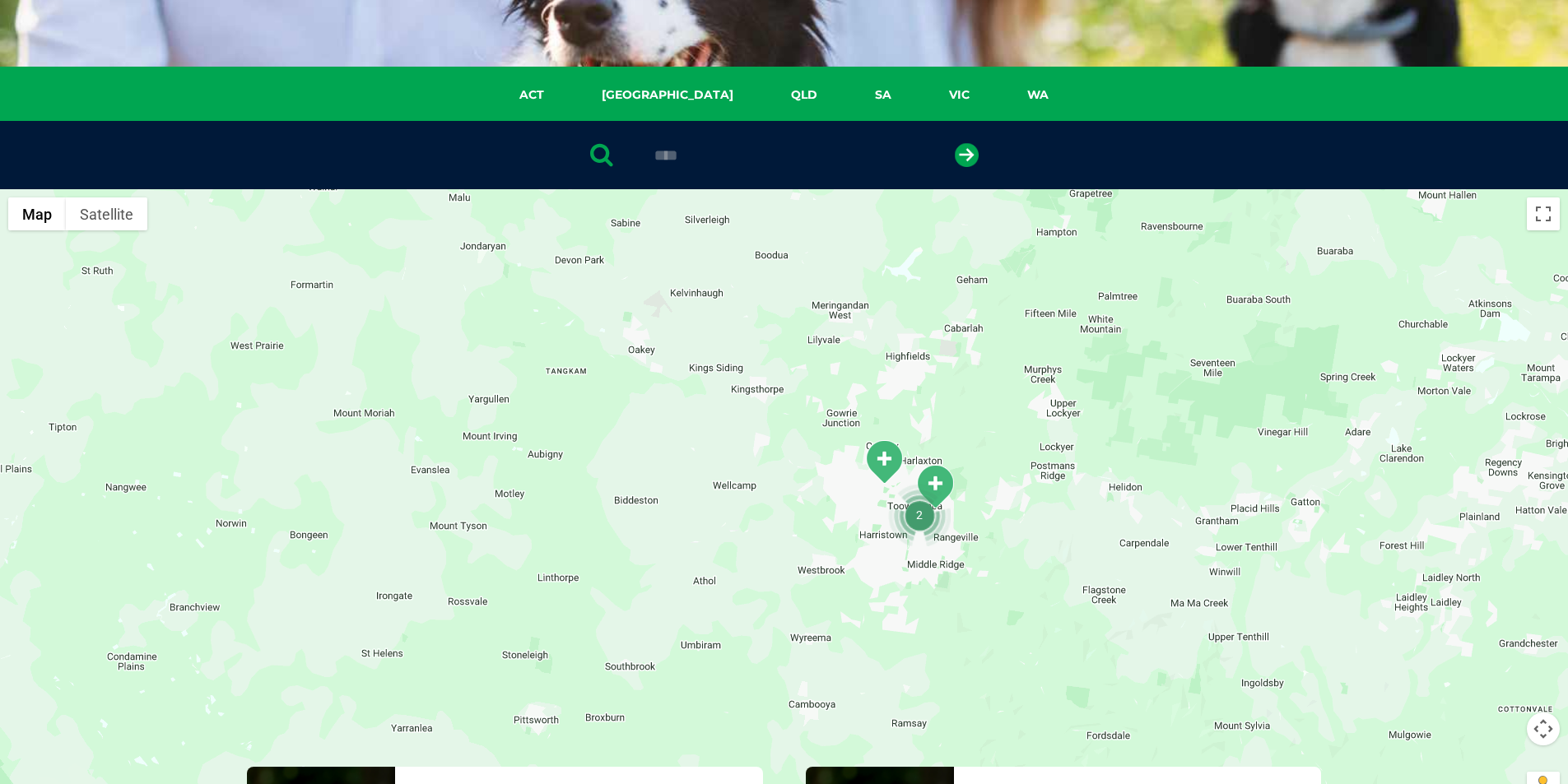
click at [918, 519] on img "2" at bounding box center [919, 514] width 62 height 62
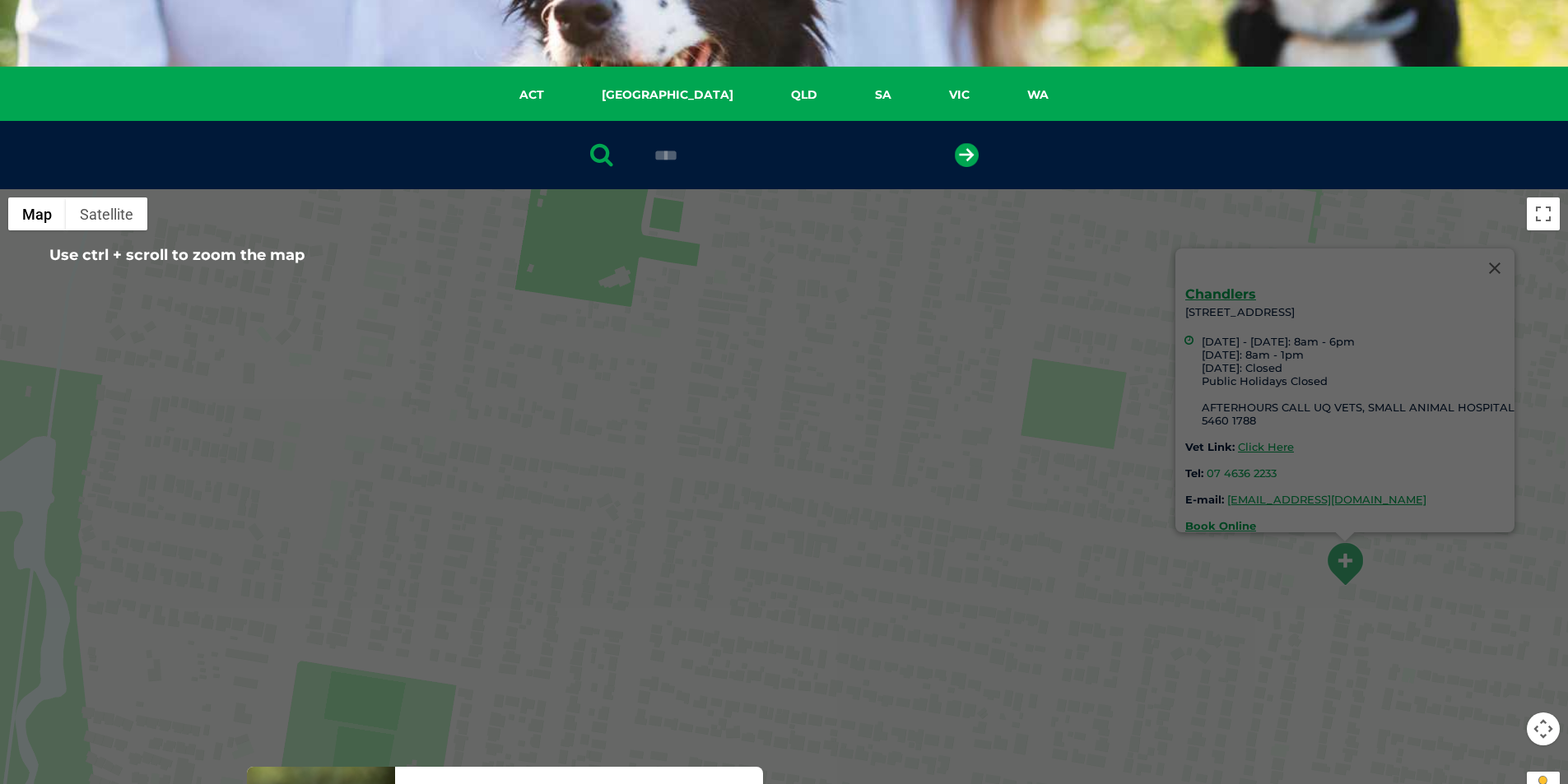
scroll to position [295, 0]
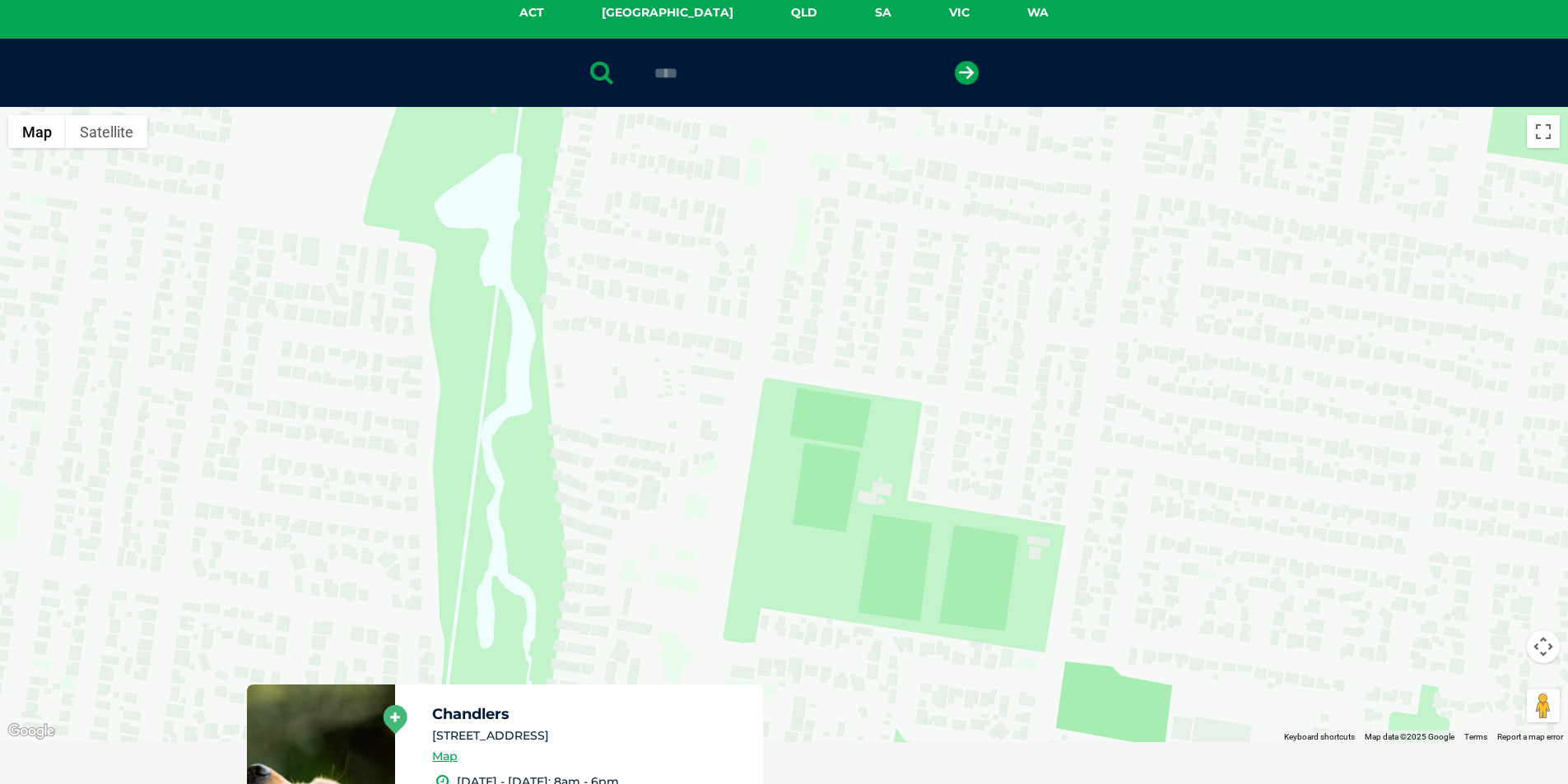
drag, startPoint x: 823, startPoint y: 511, endPoint x: 1292, endPoint y: 310, distance: 510.3
click at [1292, 310] on div "To navigate, press the arrow keys. Chandlers [STREET_ADDRESS] [DATE] - [DATE]: …" at bounding box center [784, 425] width 1568 height 635
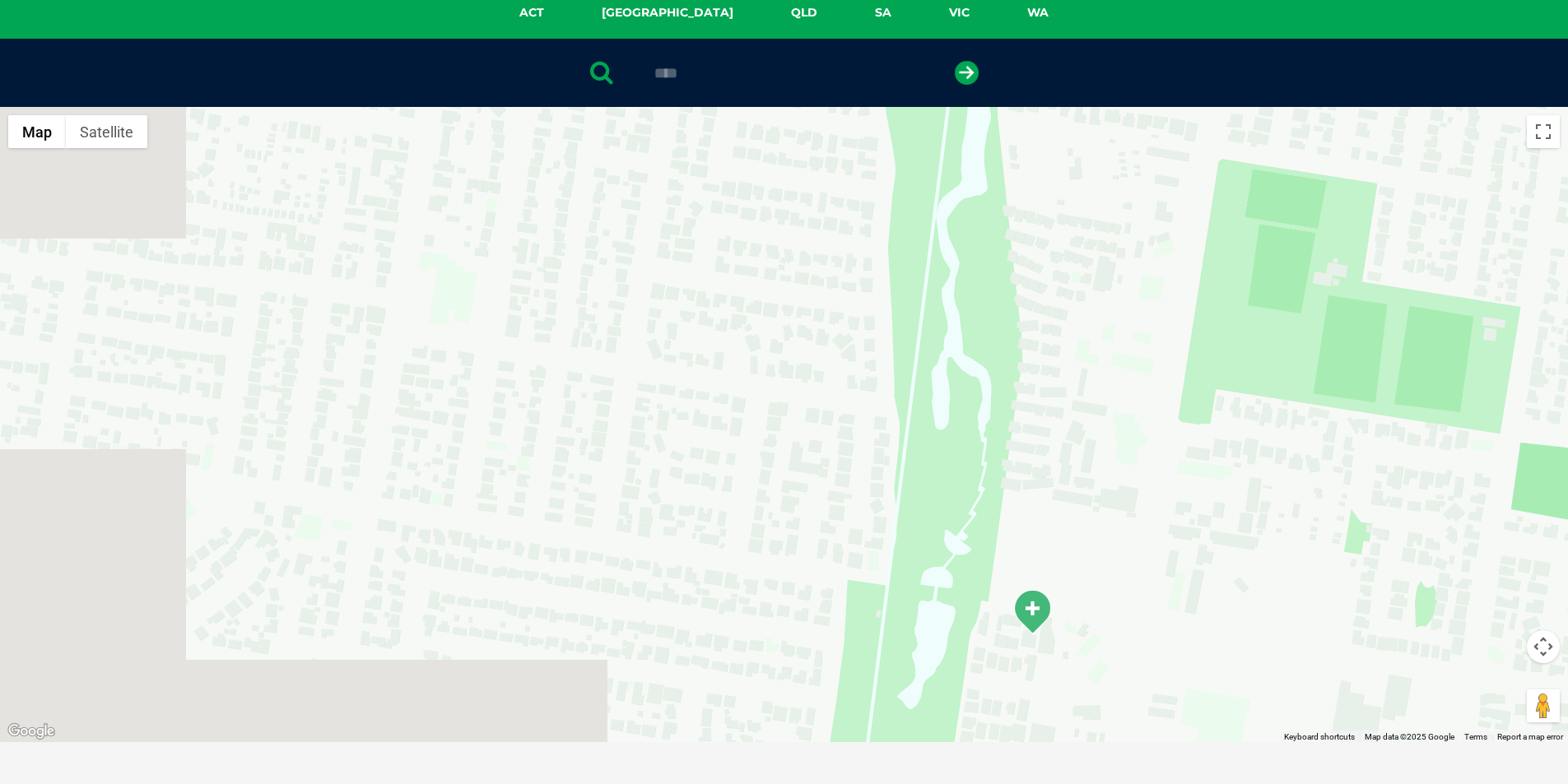
drag, startPoint x: 744, startPoint y: 548, endPoint x: 1245, endPoint y: 299, distance: 559.5
click at [1245, 299] on div "To navigate, press the arrow keys. Chandlers [STREET_ADDRESS] [DATE] - [DATE]: …" at bounding box center [784, 425] width 1568 height 635
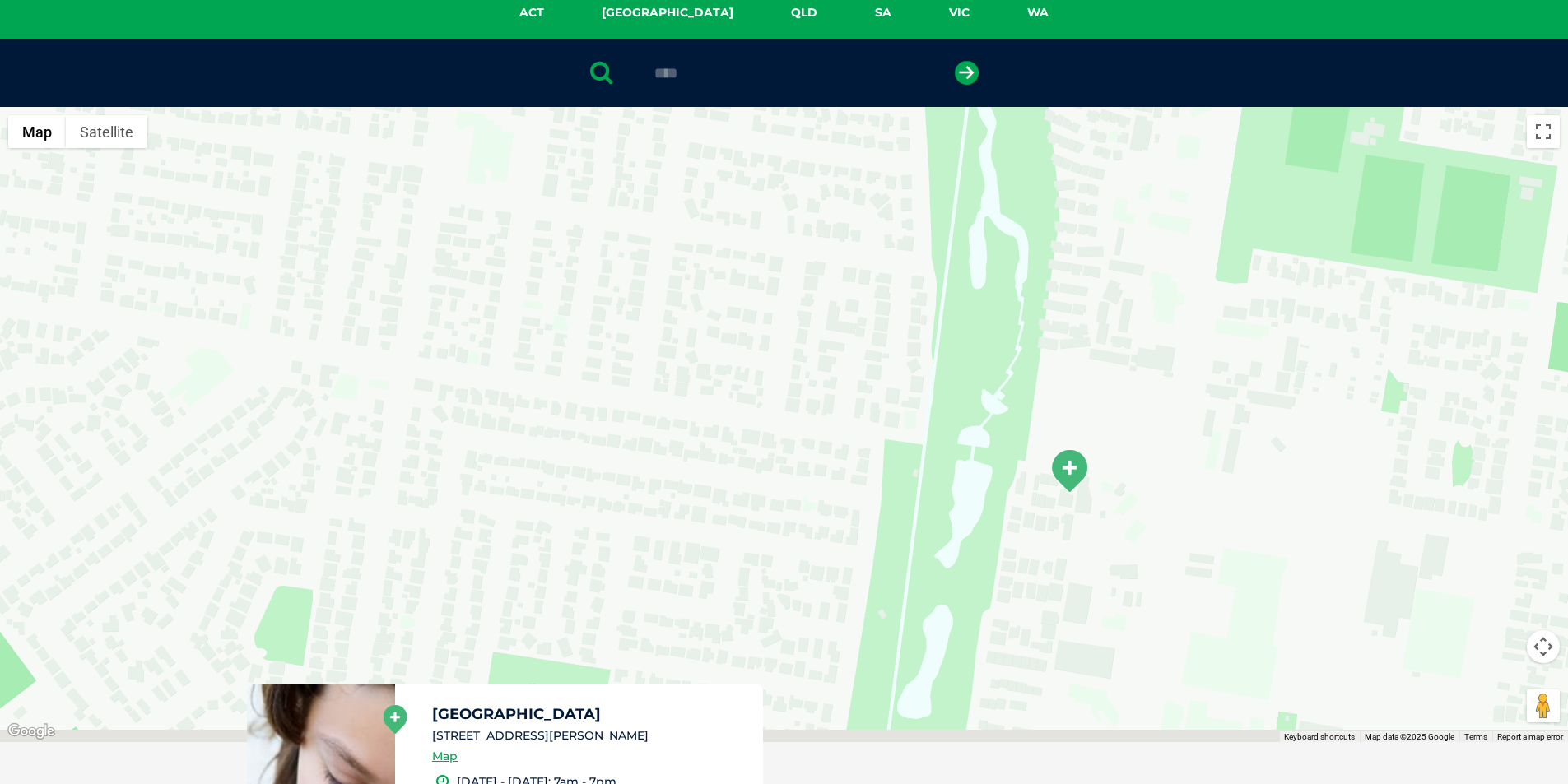
drag, startPoint x: 1046, startPoint y: 506, endPoint x: 1046, endPoint y: 401, distance: 105.0
click at [1046, 401] on div "To navigate, press the arrow keys. Chandlers [STREET_ADDRESS] [DATE] - [DATE]: …" at bounding box center [784, 425] width 1568 height 635
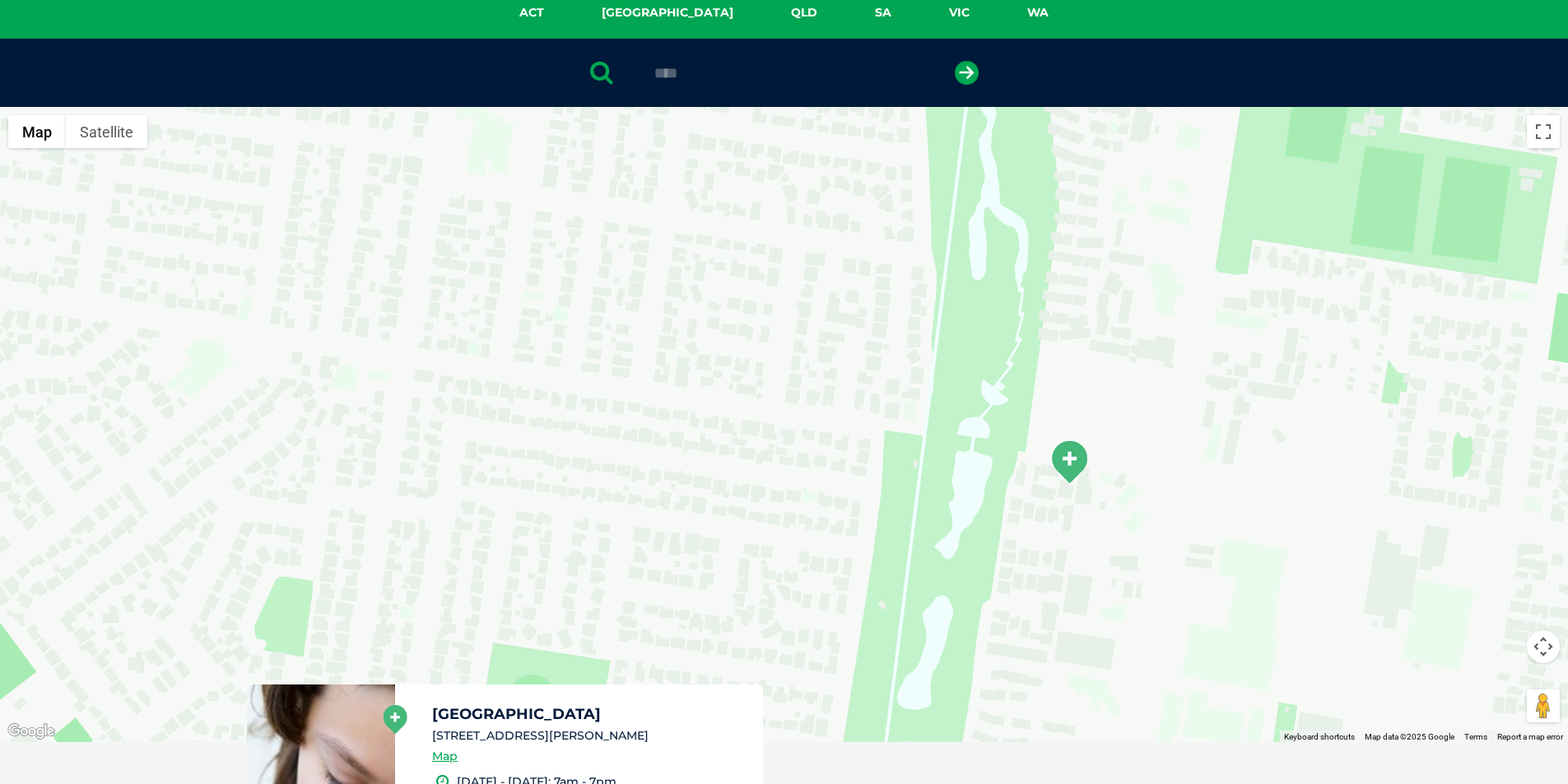
click at [1080, 460] on img "South Toowoomba" at bounding box center [1069, 462] width 41 height 45
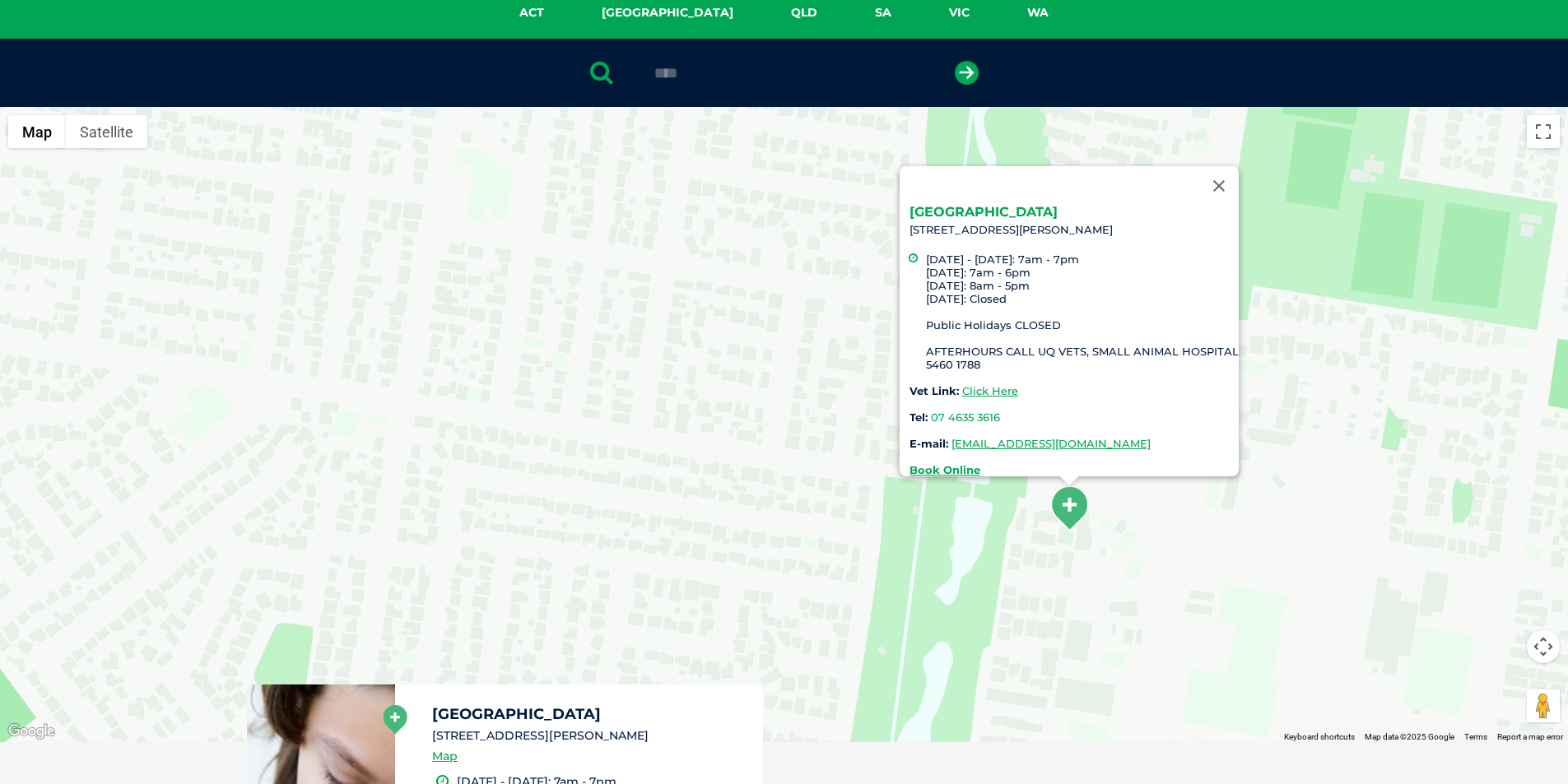
click at [991, 204] on link "[GEOGRAPHIC_DATA]" at bounding box center [983, 211] width 148 height 15
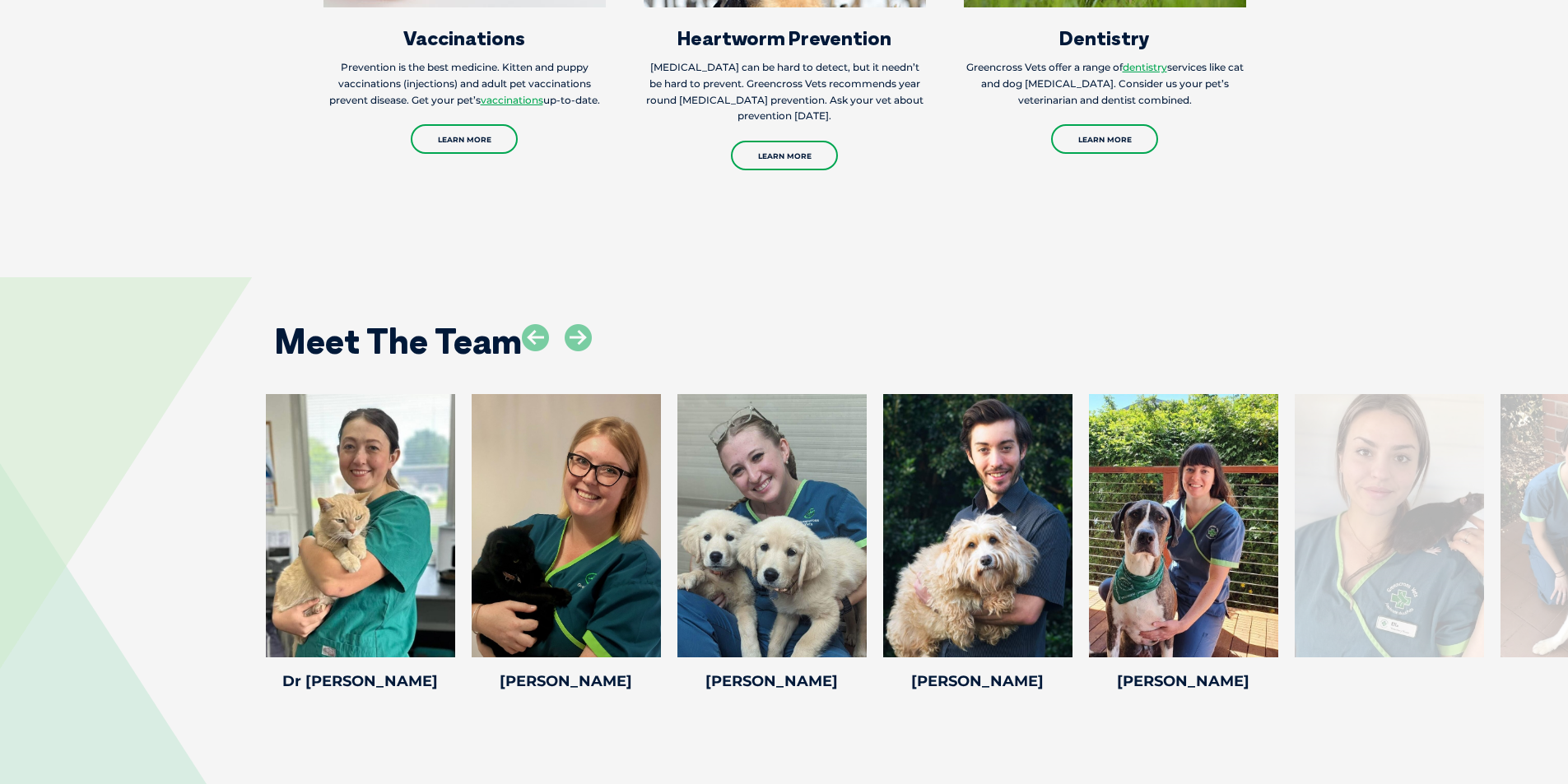
scroll to position [2716, 0]
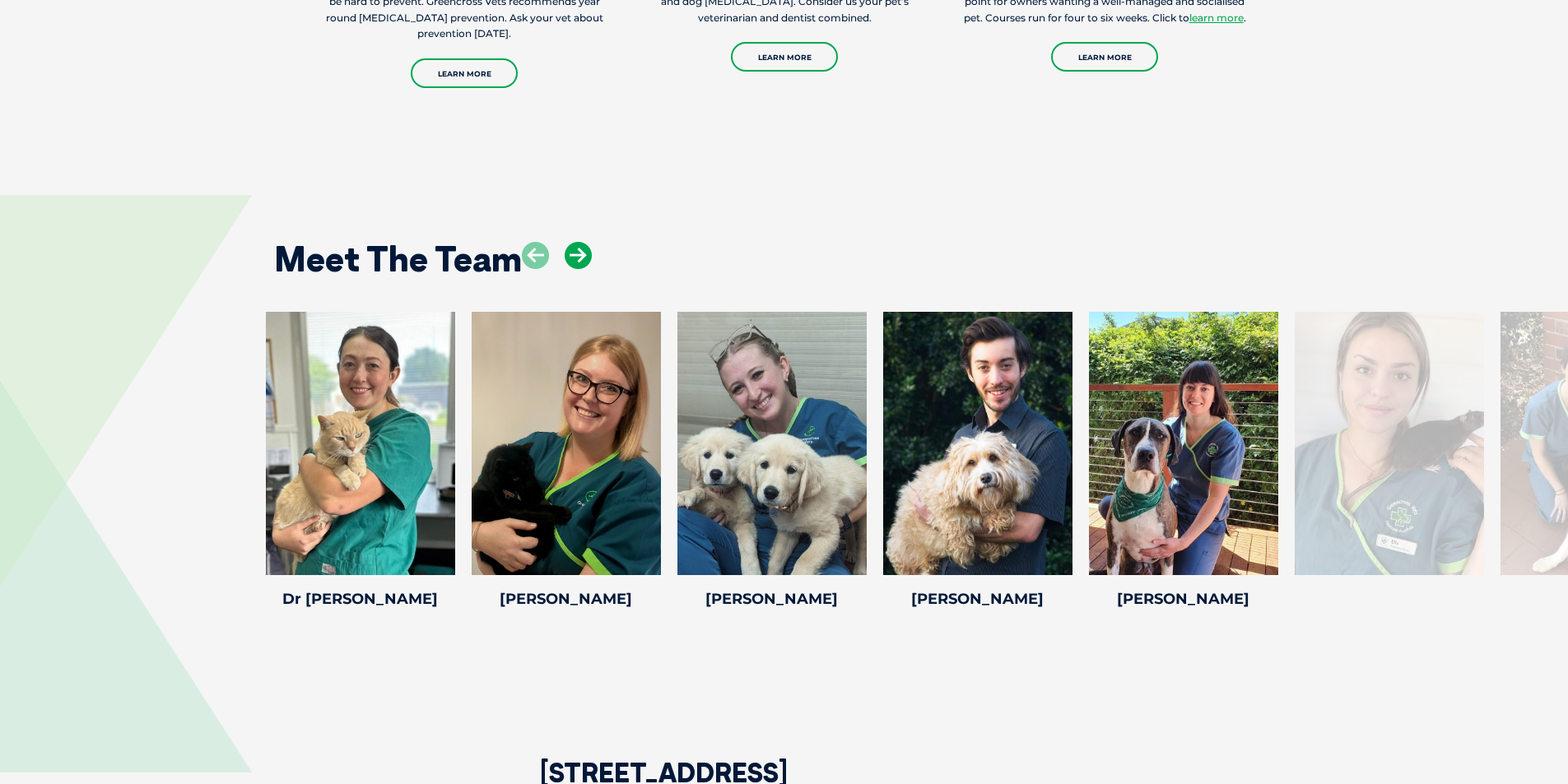
click at [570, 256] on icon at bounding box center [579, 256] width 27 height 27
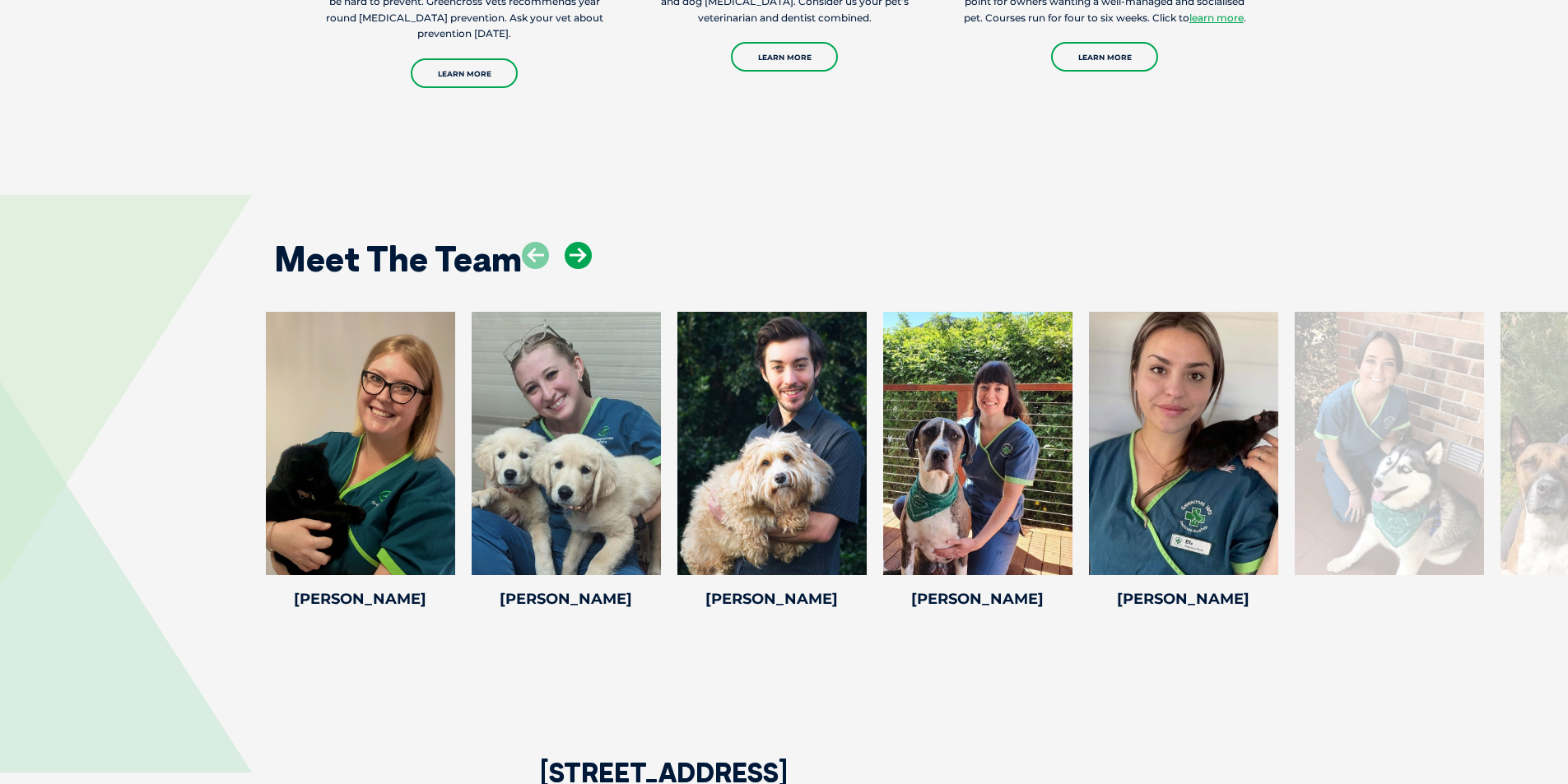
click at [570, 256] on icon at bounding box center [579, 256] width 27 height 27
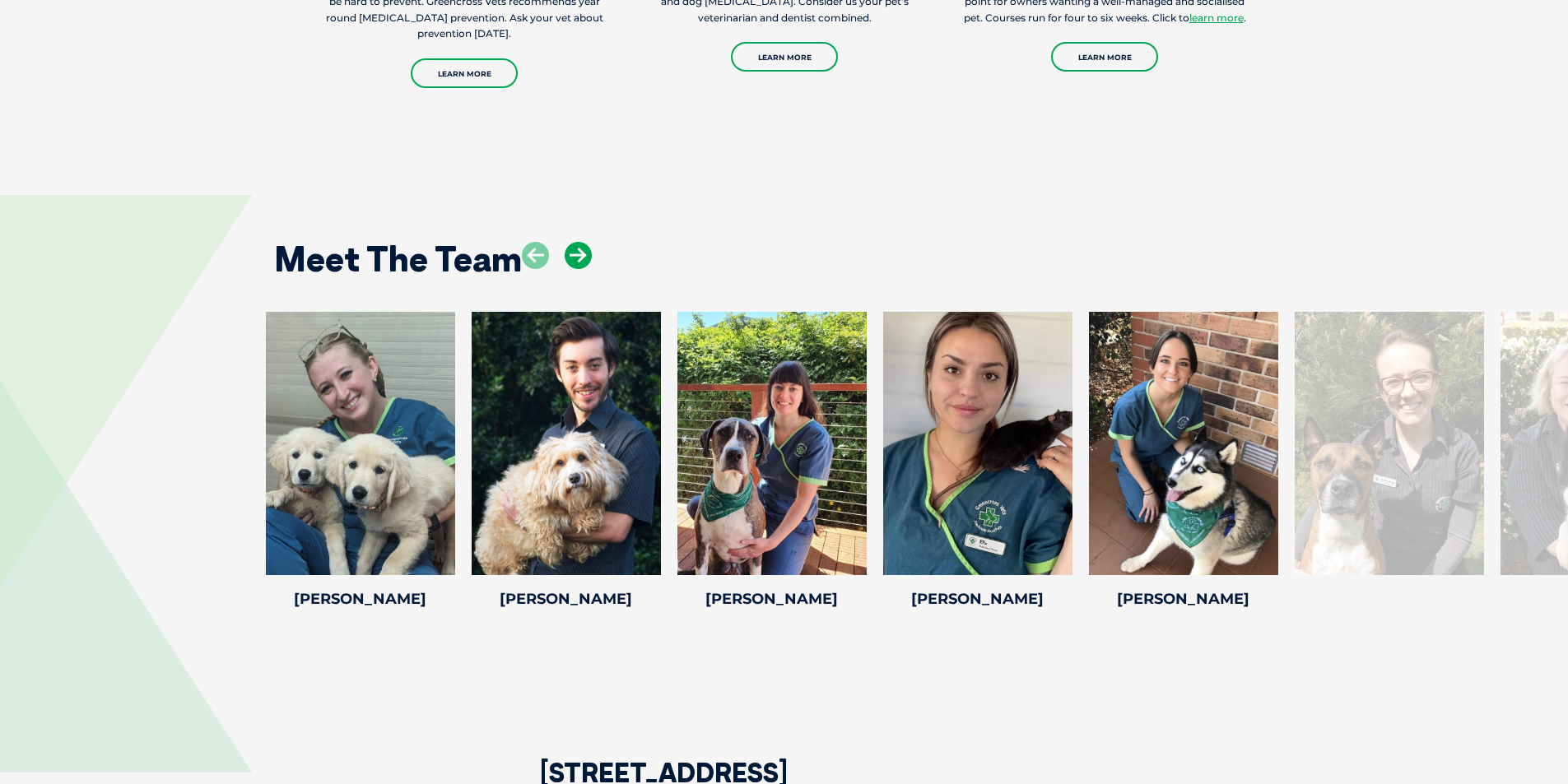
click at [570, 256] on icon at bounding box center [579, 256] width 27 height 27
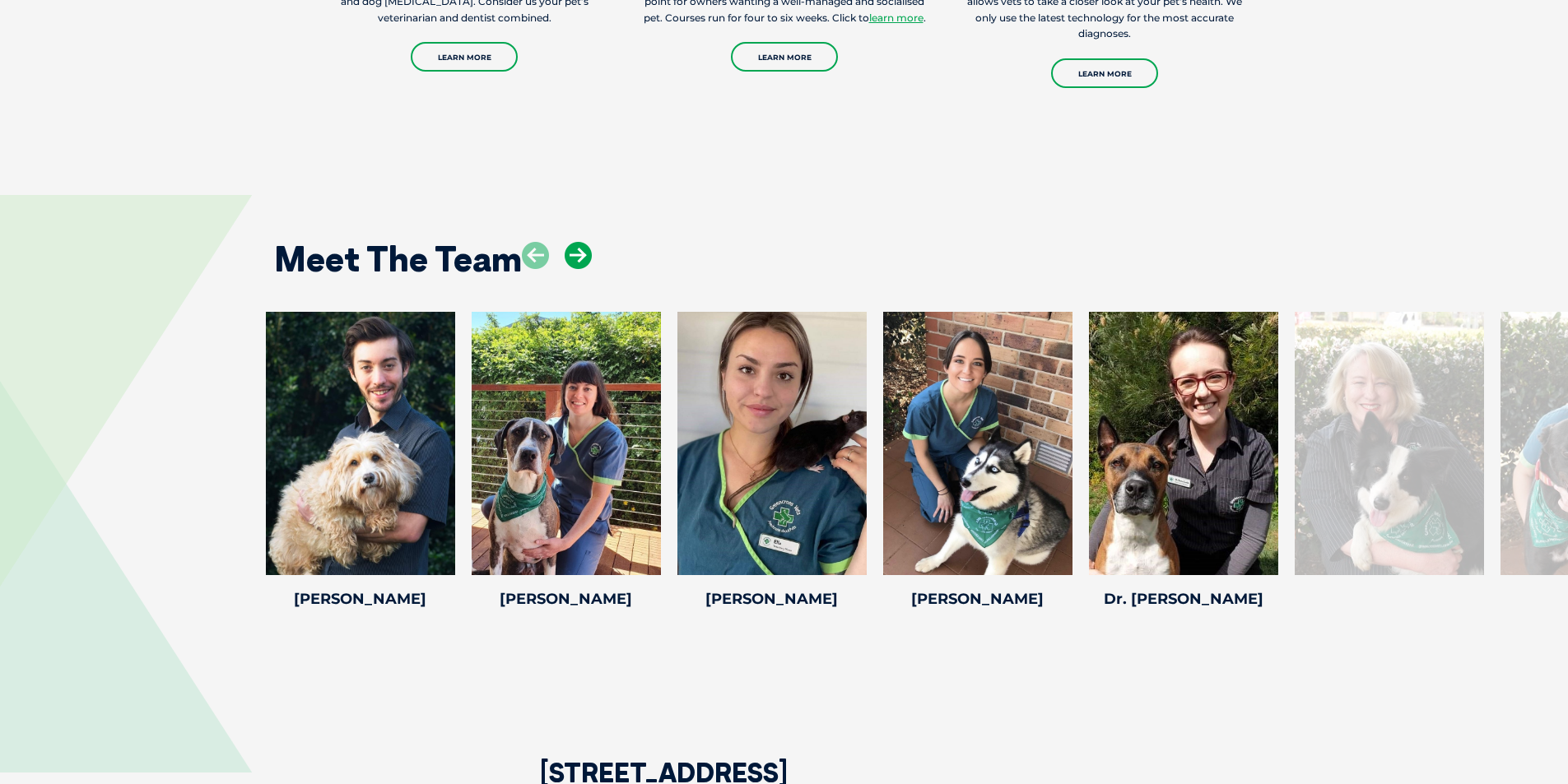
click at [570, 256] on icon at bounding box center [579, 256] width 27 height 27
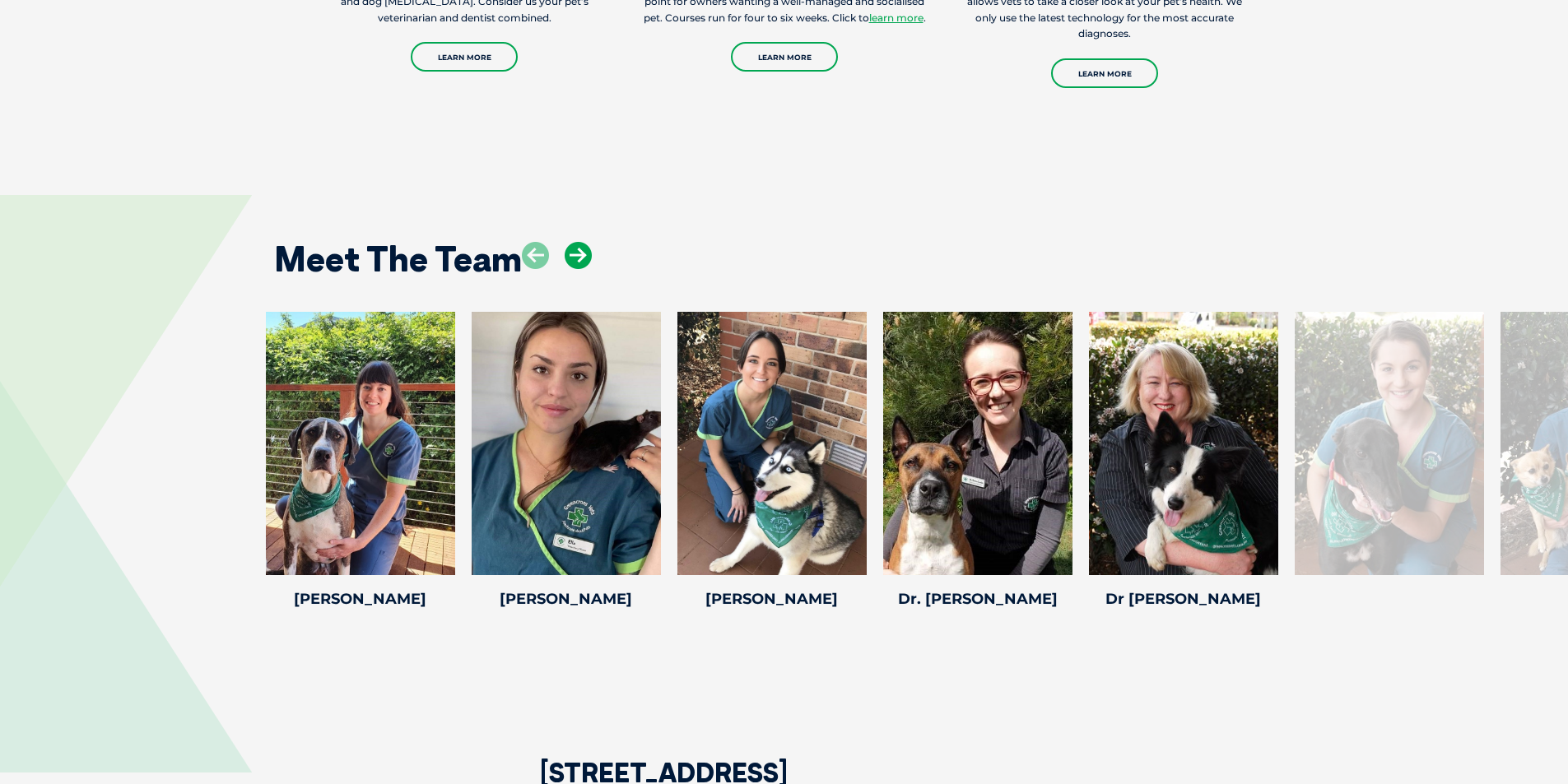
click at [570, 256] on icon at bounding box center [579, 256] width 27 height 27
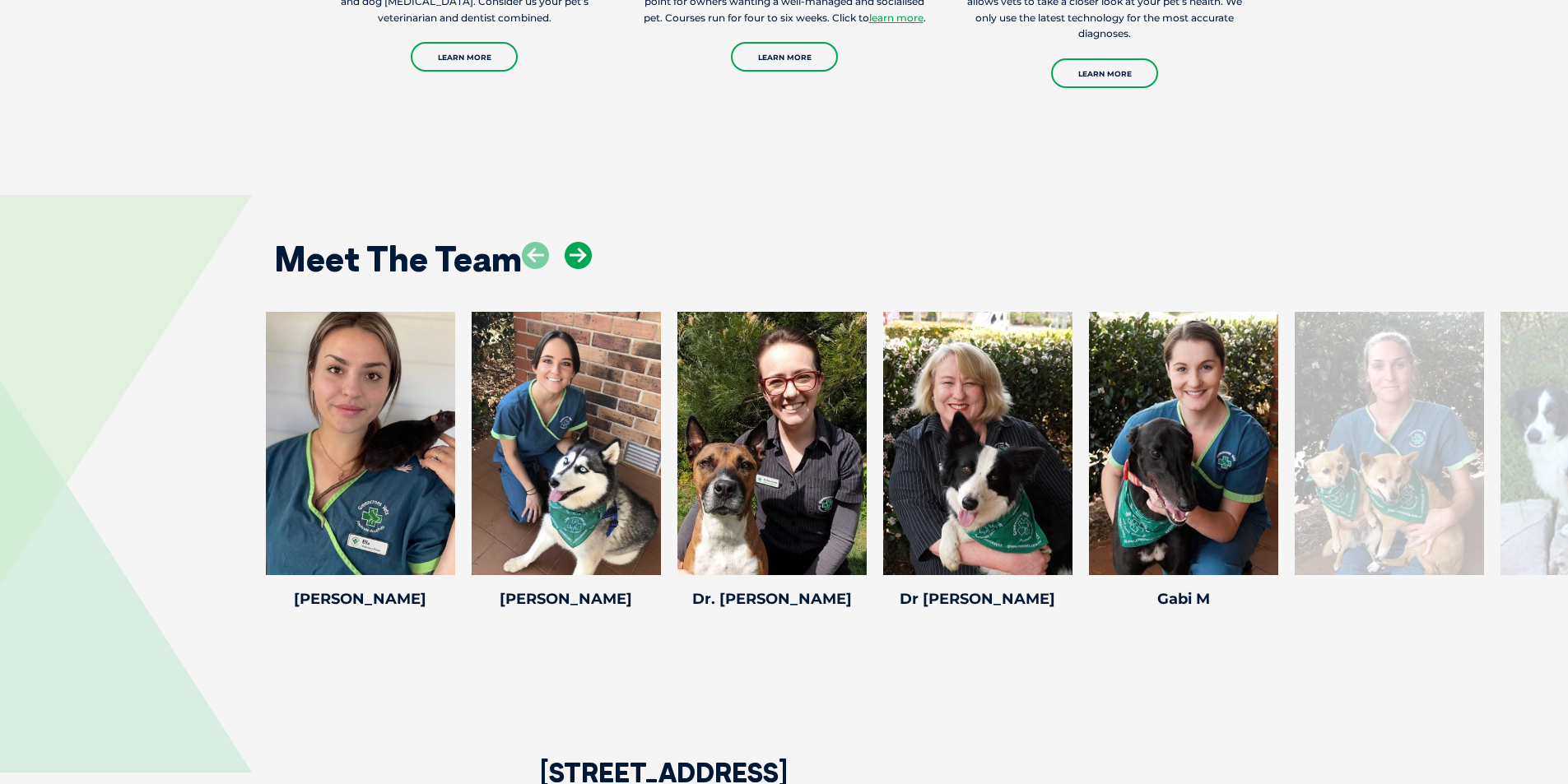
click at [570, 256] on icon at bounding box center [579, 256] width 27 height 27
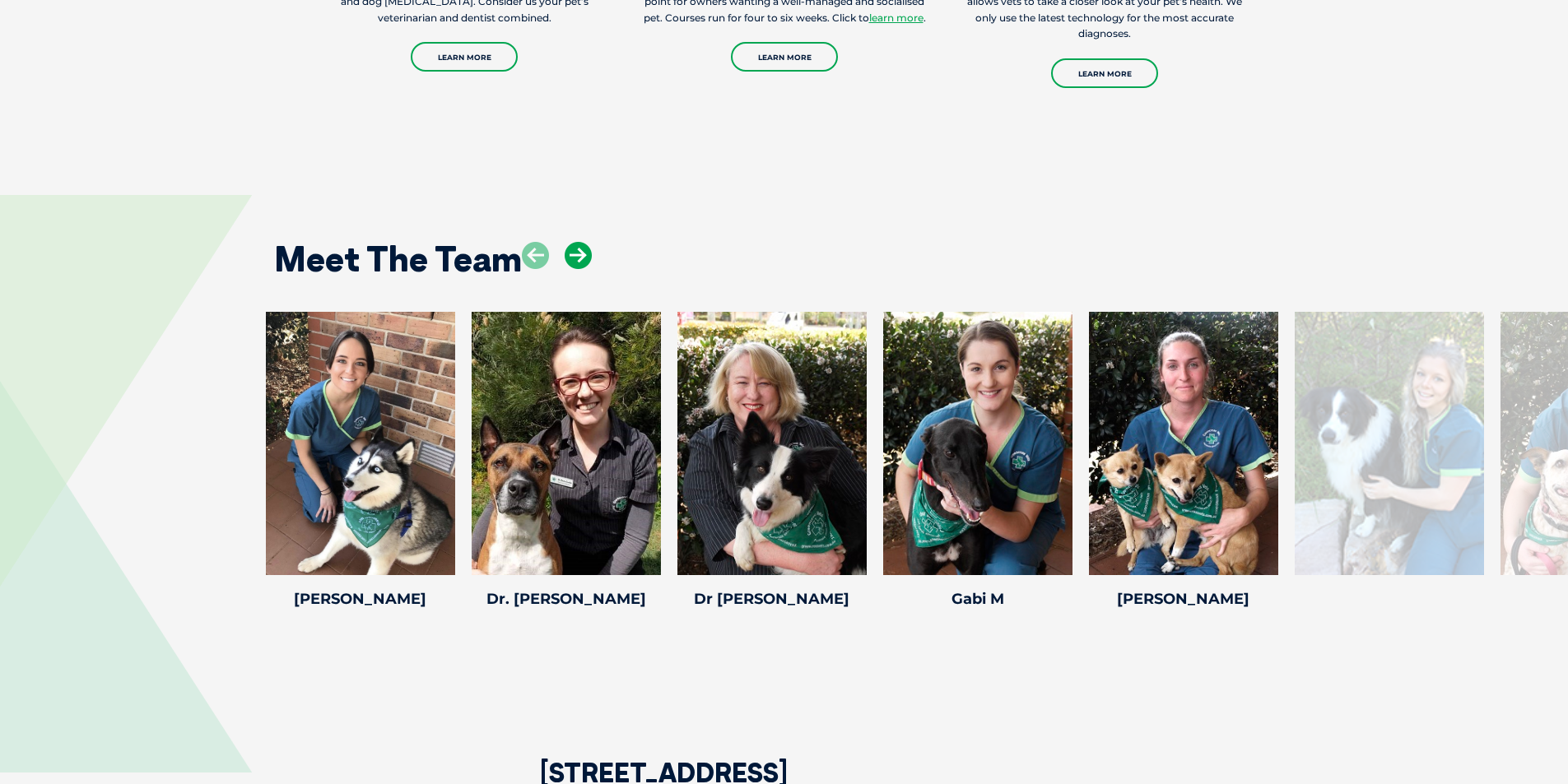
click at [570, 256] on icon at bounding box center [579, 256] width 27 height 27
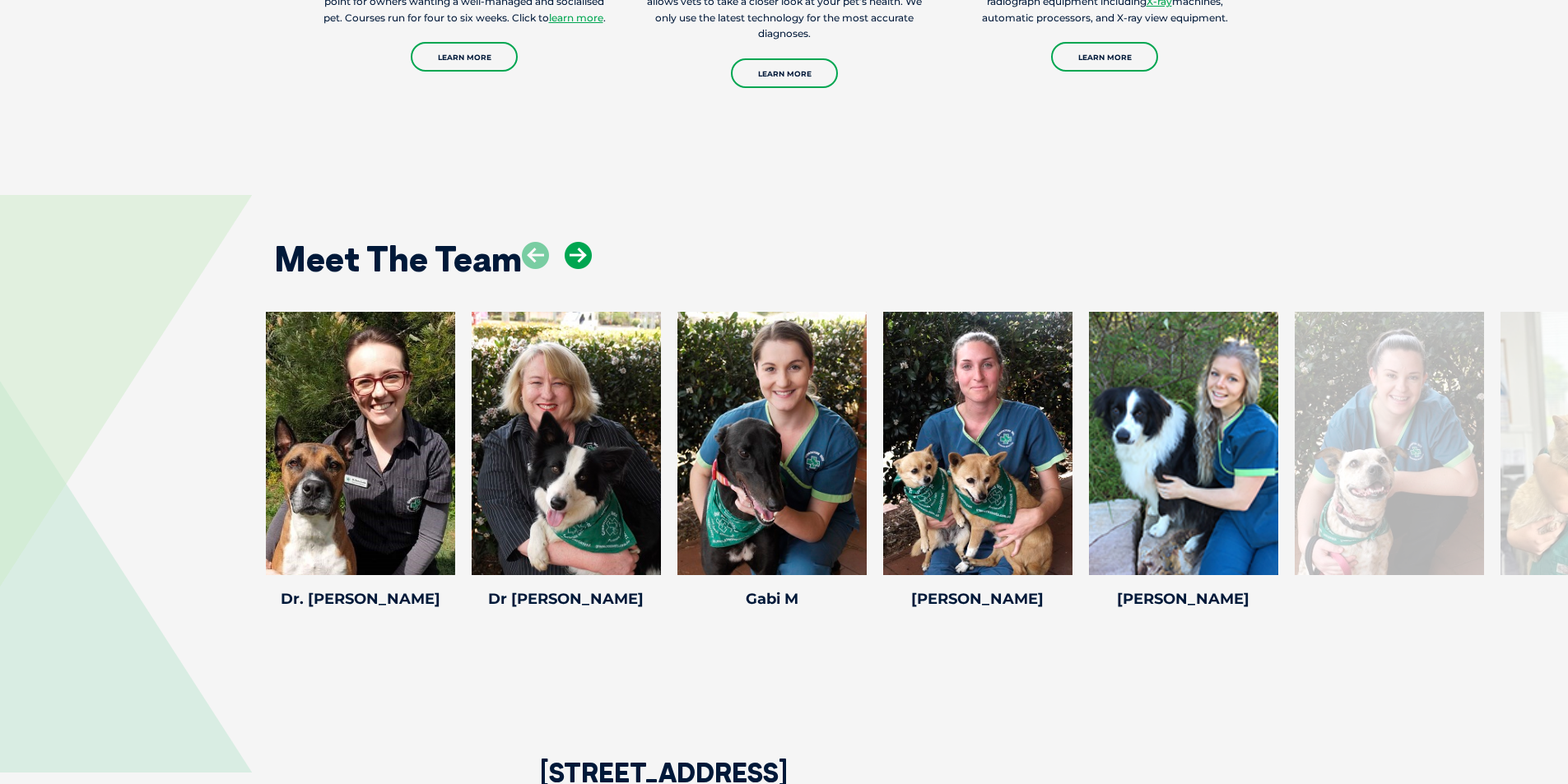
click at [570, 256] on icon at bounding box center [579, 256] width 27 height 27
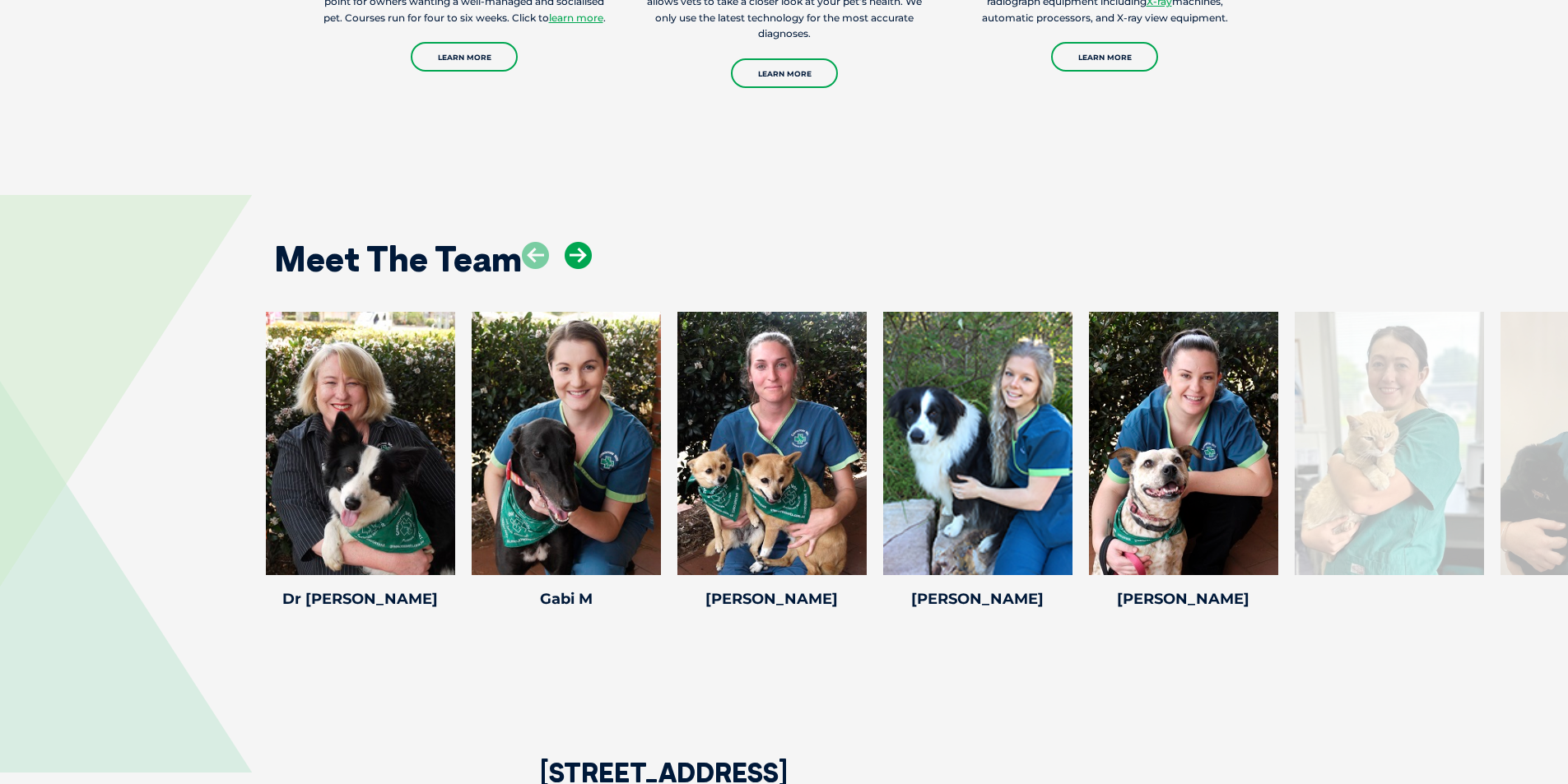
click at [570, 256] on icon at bounding box center [579, 256] width 27 height 27
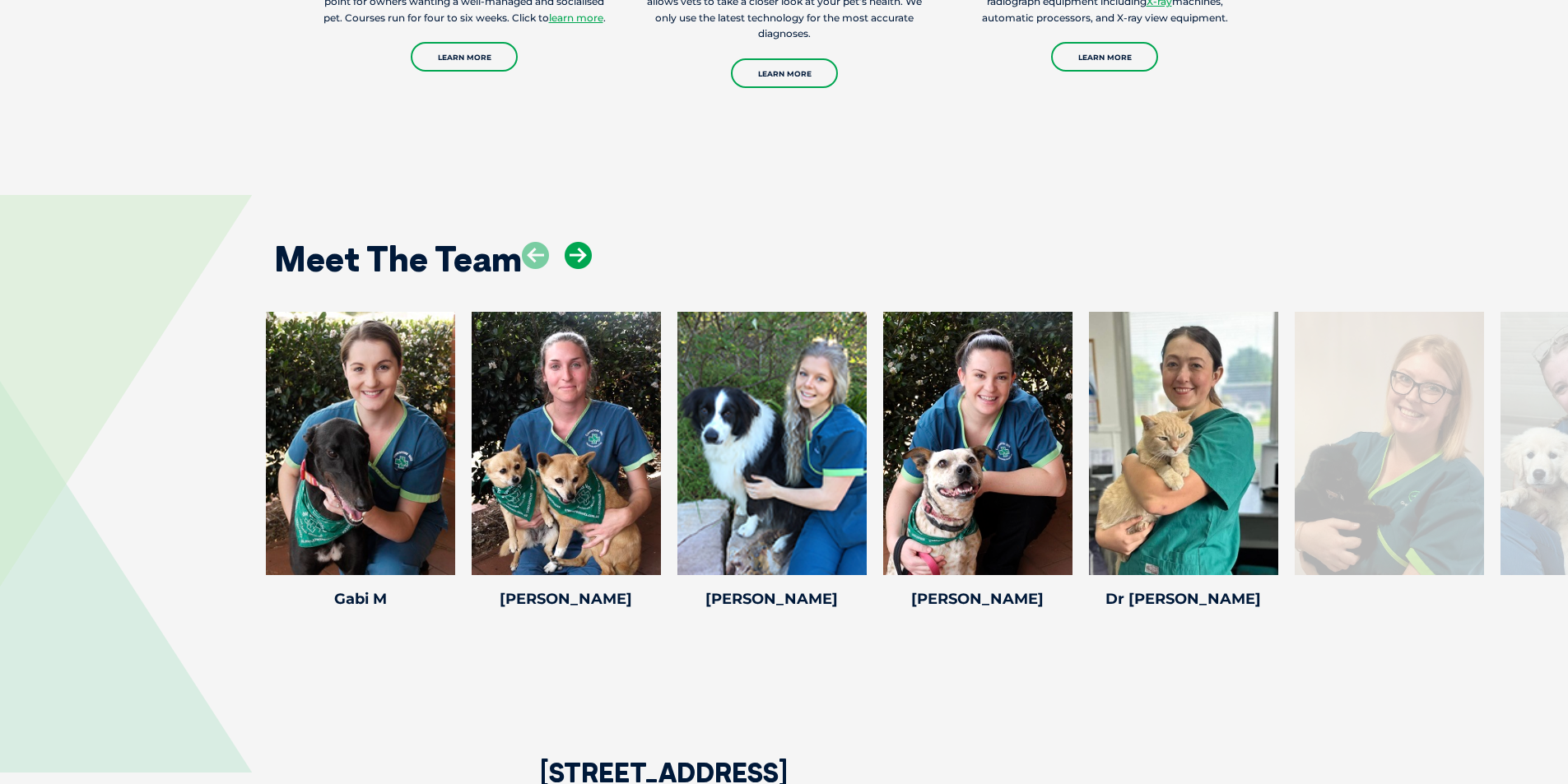
click at [570, 256] on icon at bounding box center [579, 256] width 27 height 27
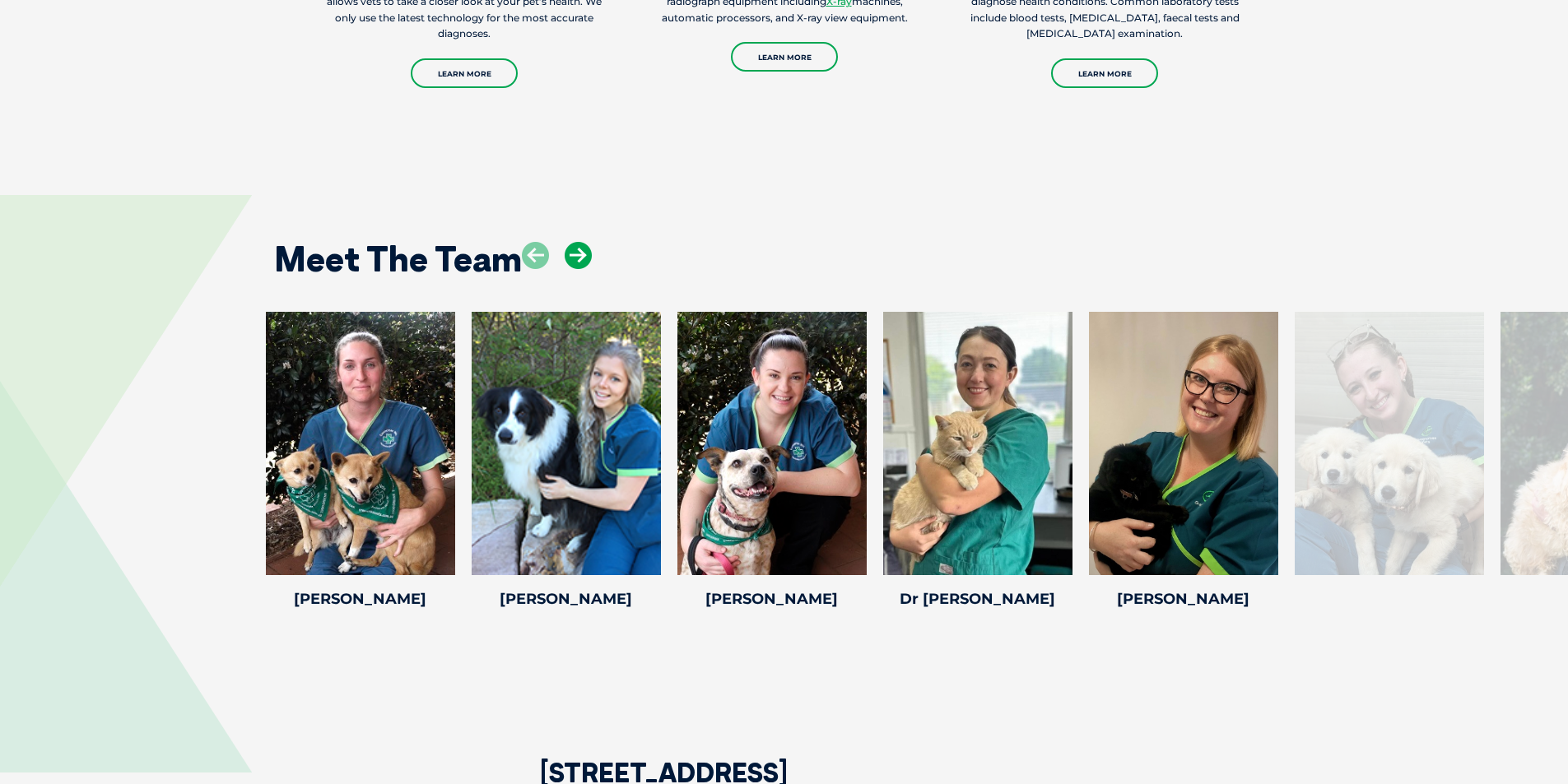
click at [570, 256] on icon at bounding box center [579, 256] width 27 height 27
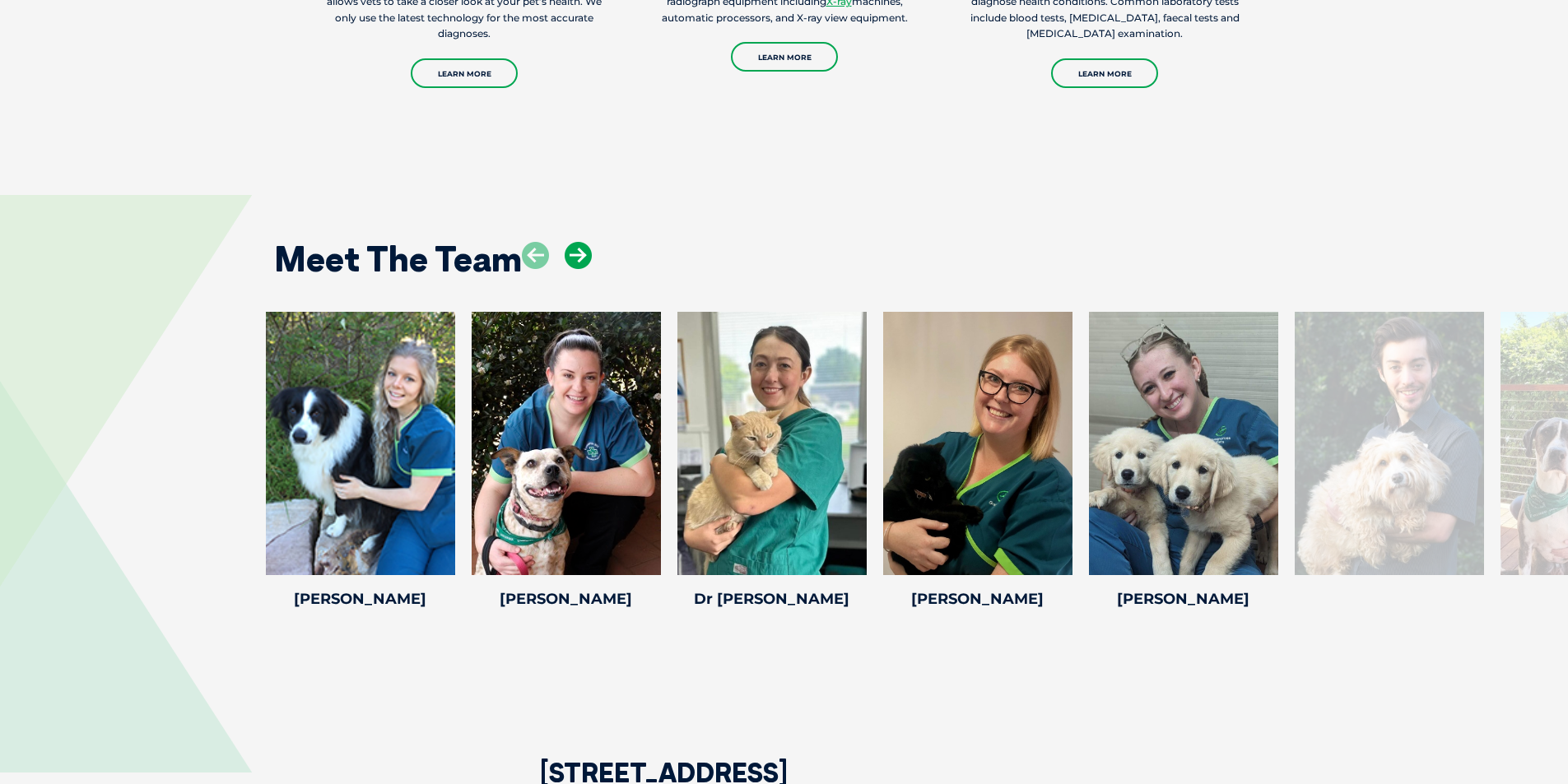
click at [570, 256] on icon at bounding box center [579, 256] width 27 height 27
